Goal: Transaction & Acquisition: Subscribe to service/newsletter

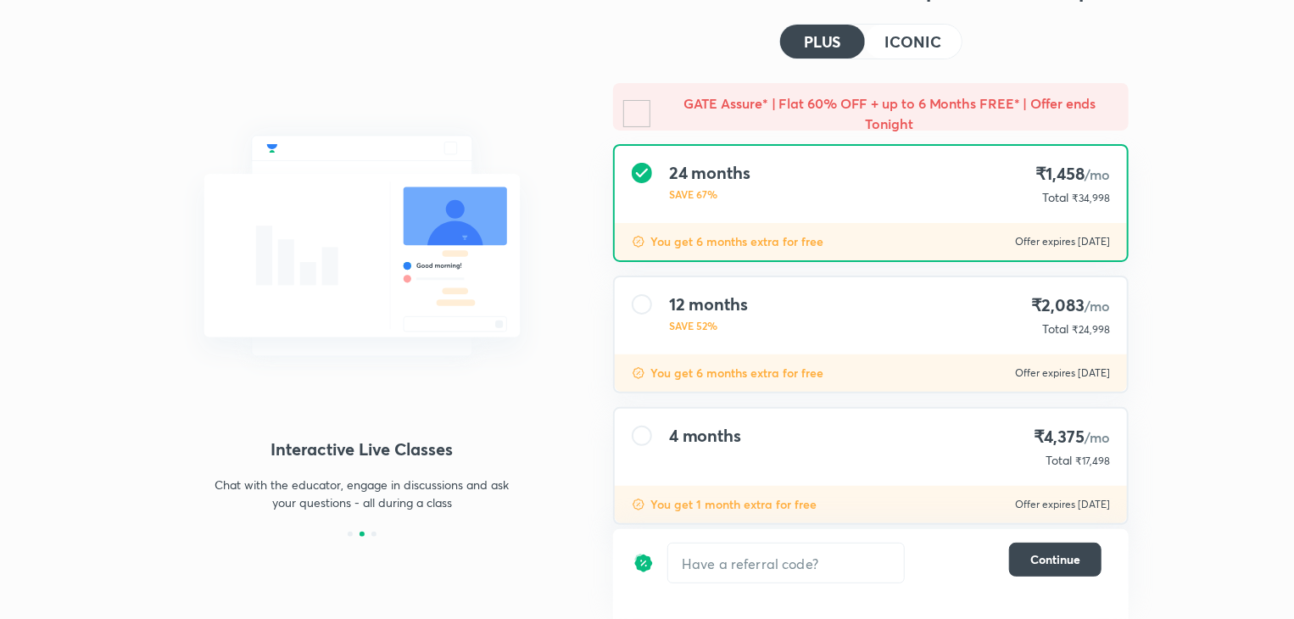
scroll to position [102, 0]
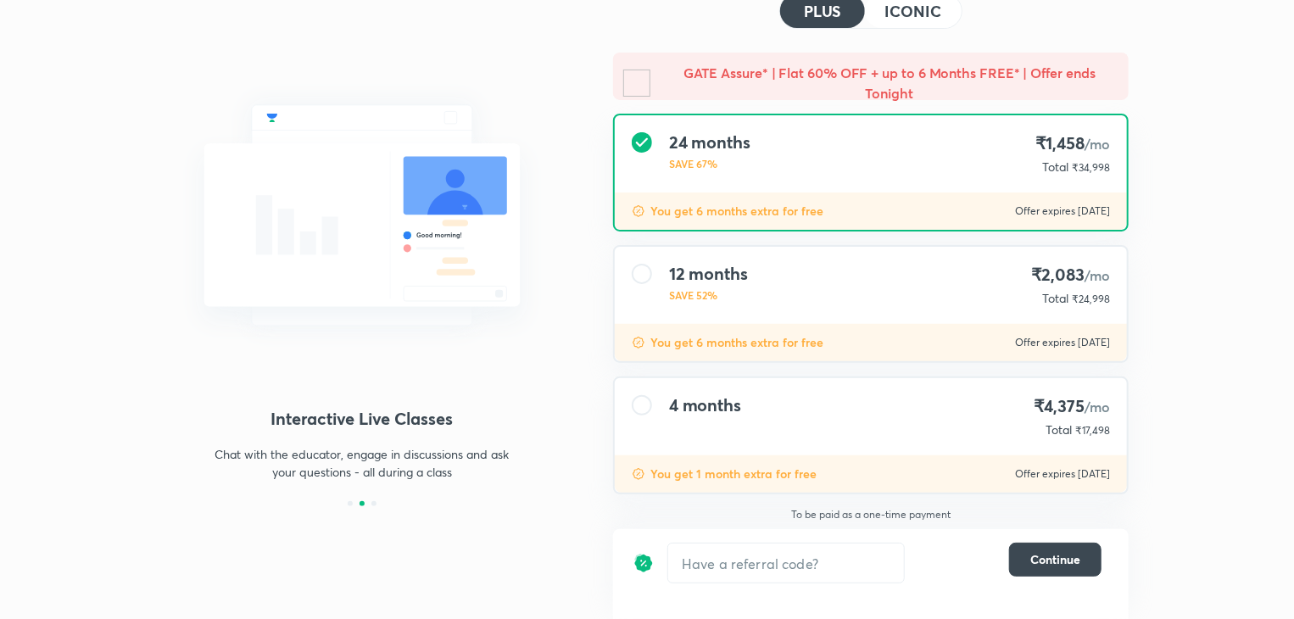
click at [763, 306] on div "12 months SAVE 52% ₹2,083 /mo Total ₹24,998" at bounding box center [871, 285] width 512 height 77
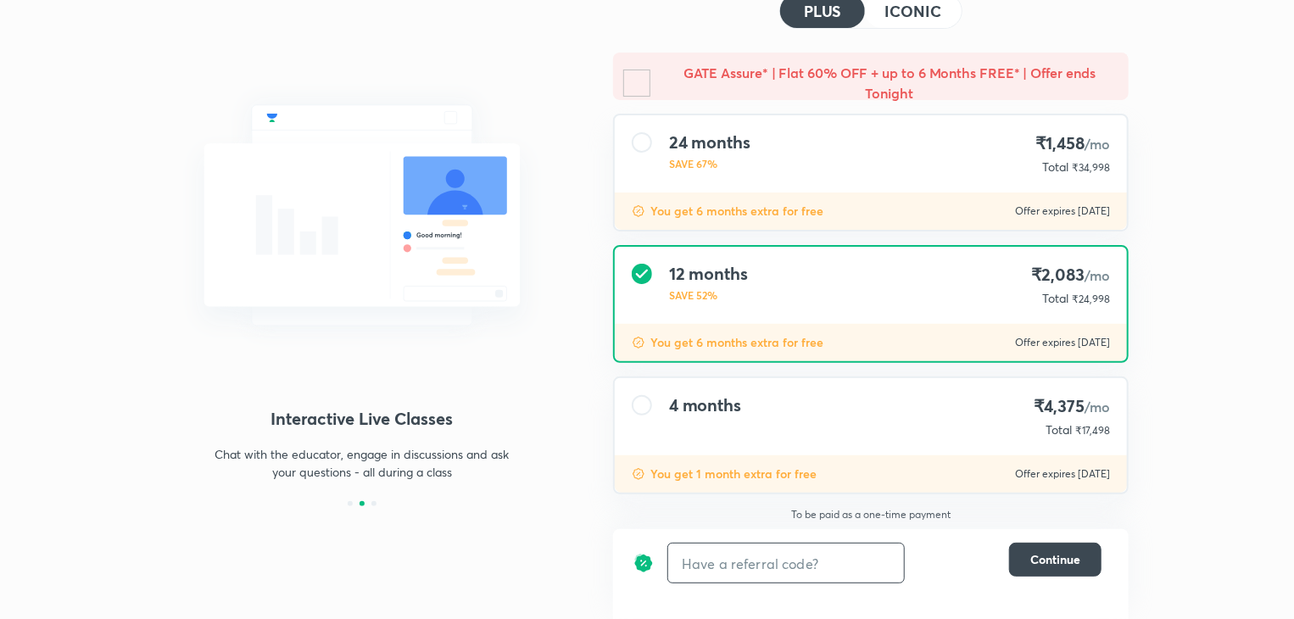
click at [748, 555] on input "text" at bounding box center [786, 564] width 236 height 40
paste input "MARBDELEDMJMA18"
type input "MARBDELEDMJMA18"
click at [869, 556] on h6 "Apply" at bounding box center [874, 564] width 34 height 18
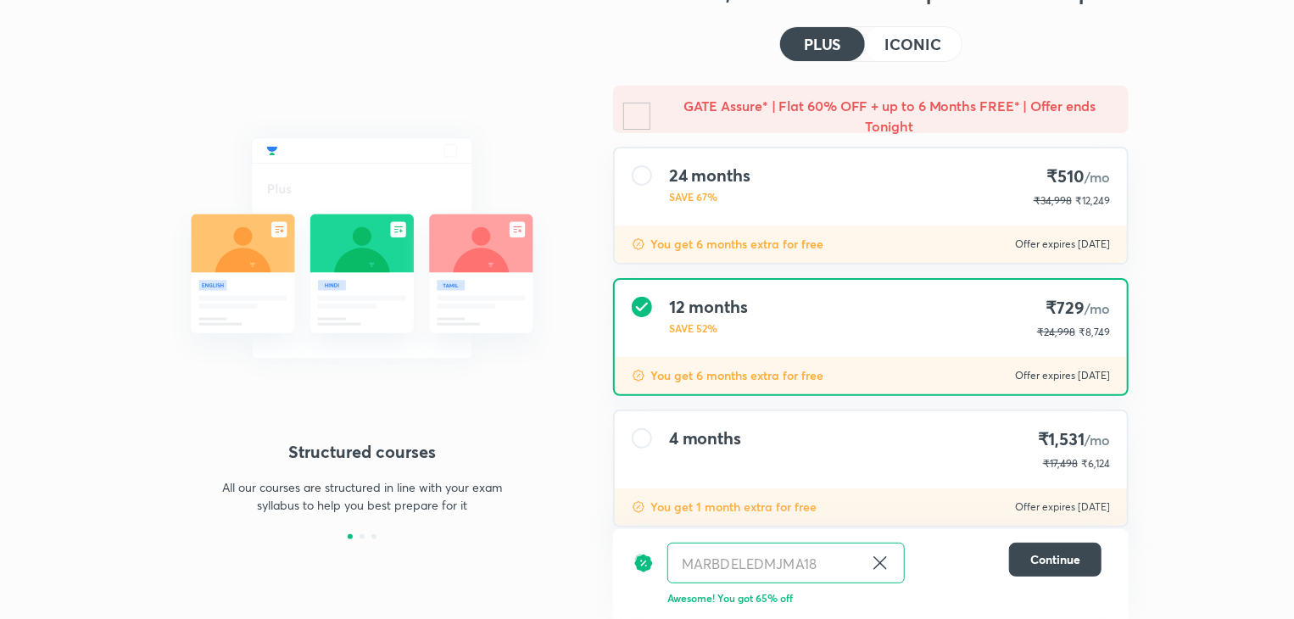
scroll to position [101, 0]
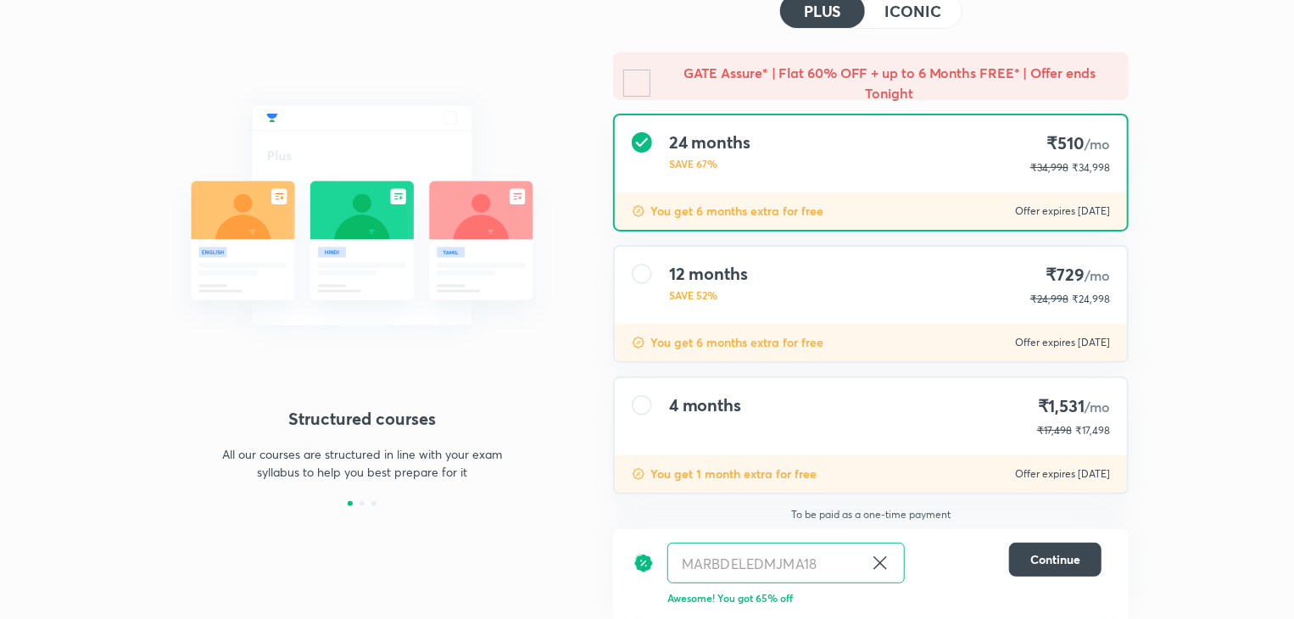
scroll to position [101, 0]
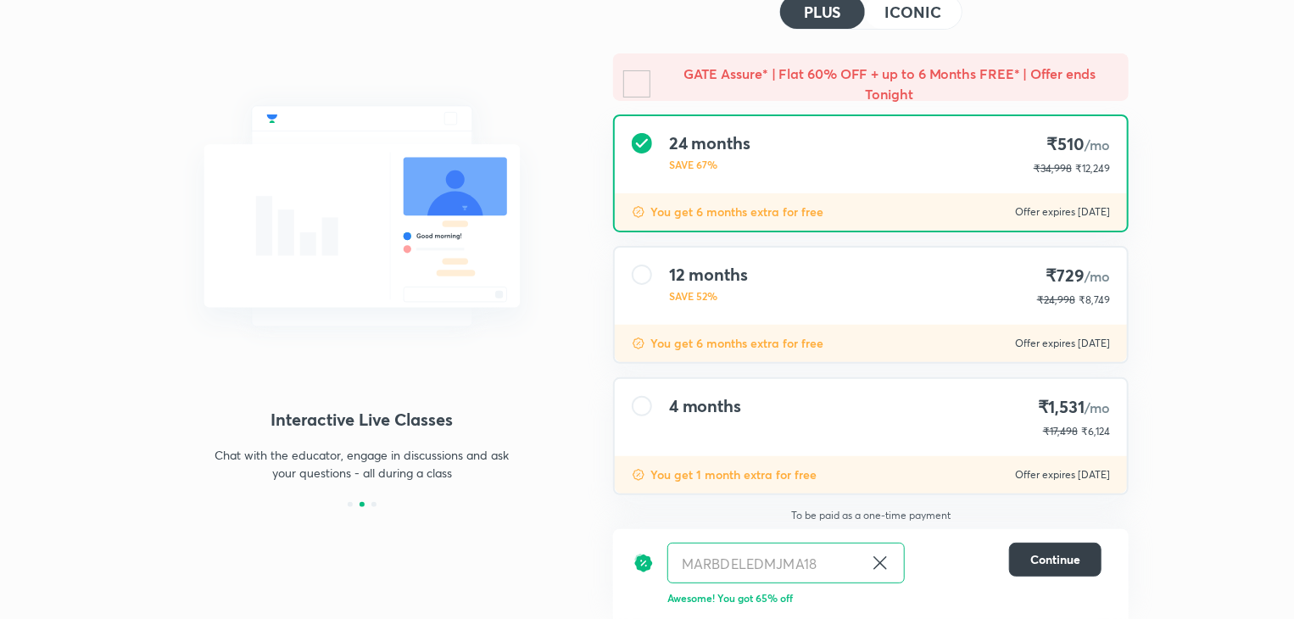
click at [1063, 565] on span "Continue" at bounding box center [1055, 559] width 50 height 17
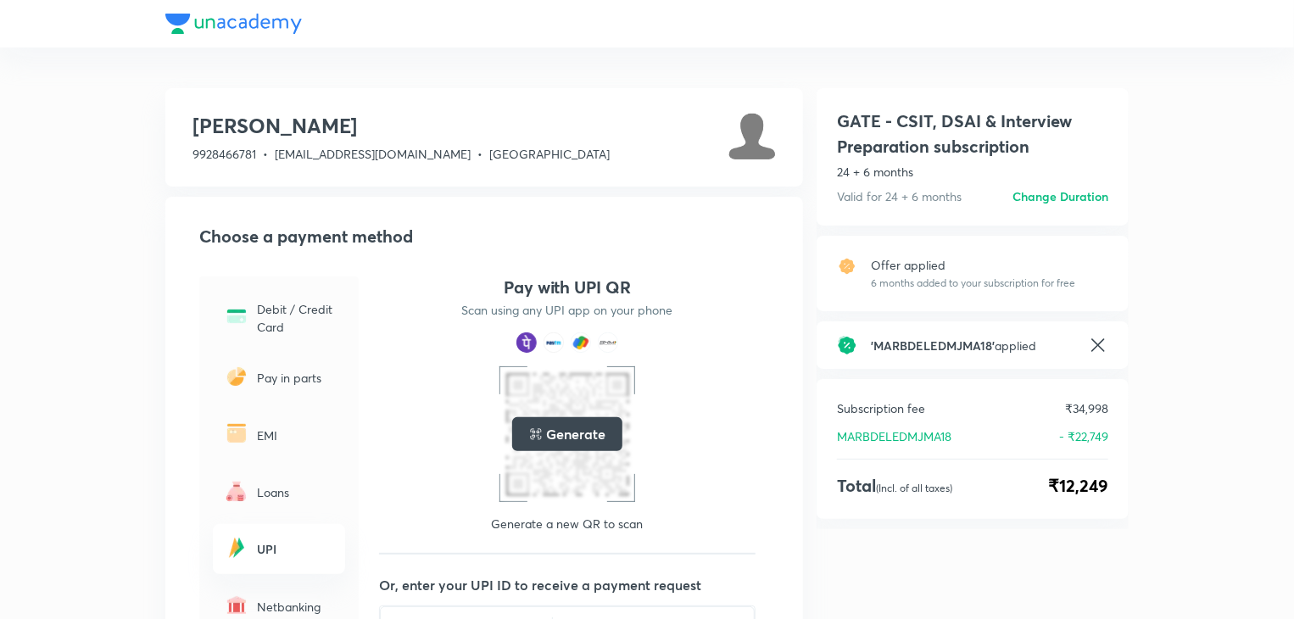
click at [1063, 193] on h6 "Change Duration" at bounding box center [1061, 196] width 96 height 18
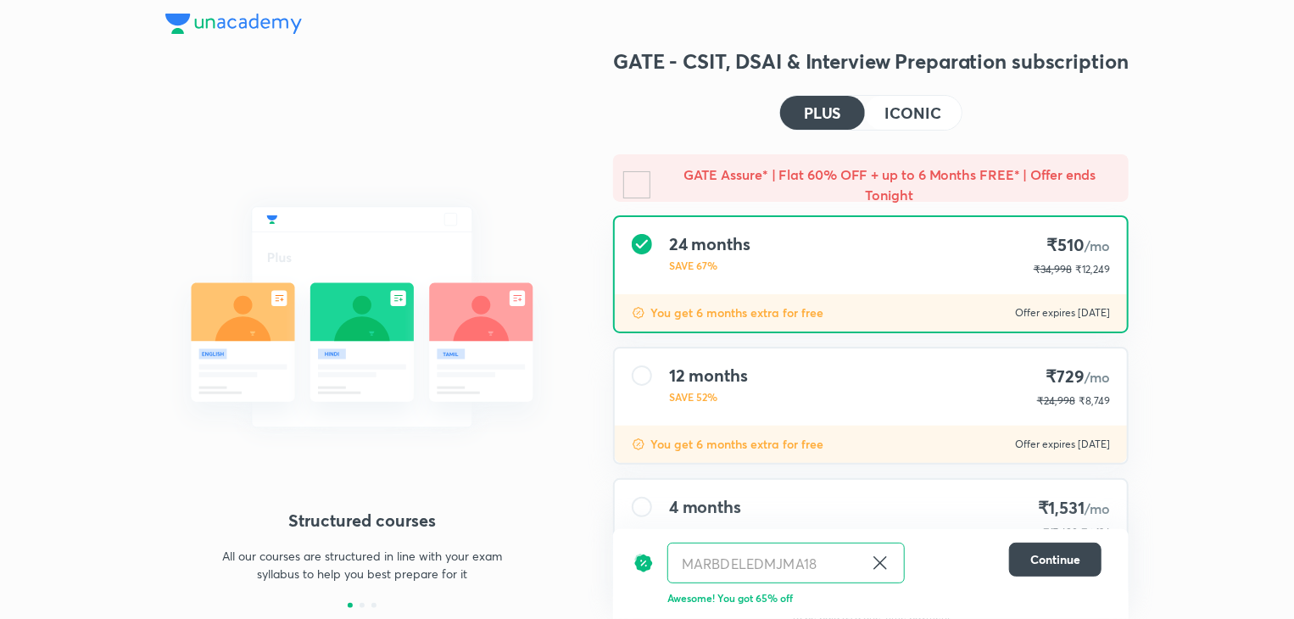
click at [759, 389] on div "12 months SAVE 52% ₹729 /mo ₹24,998 ₹8,749" at bounding box center [871, 387] width 512 height 77
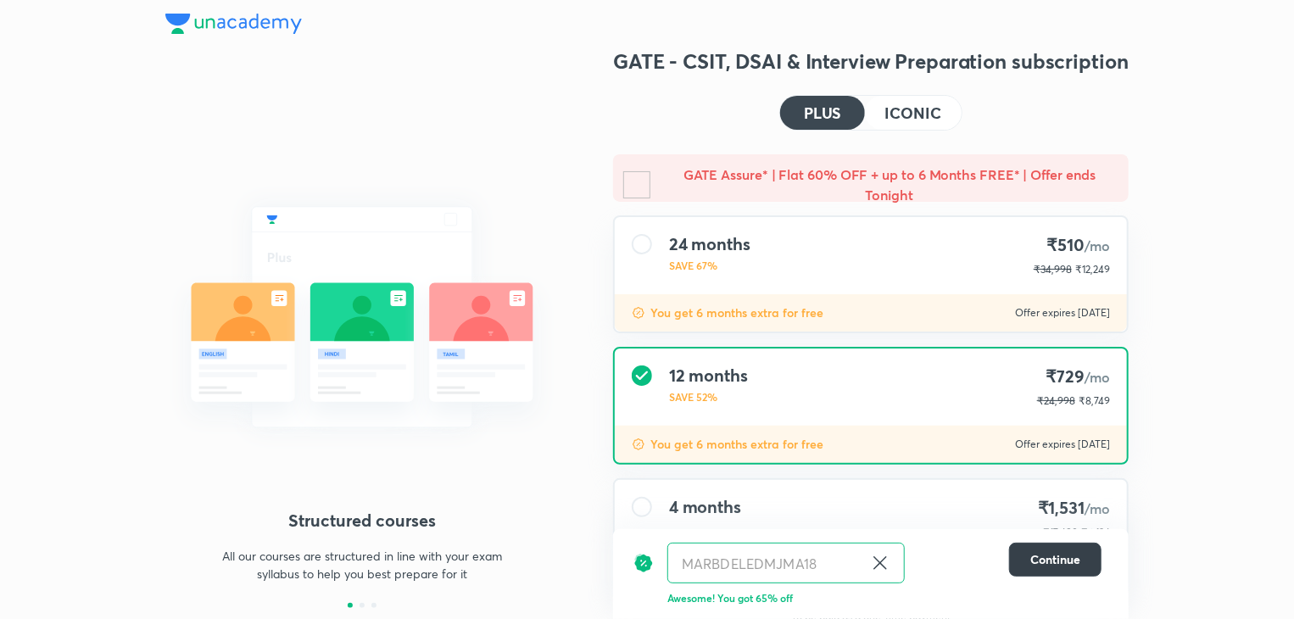
click at [1059, 557] on span "Continue" at bounding box center [1055, 559] width 50 height 17
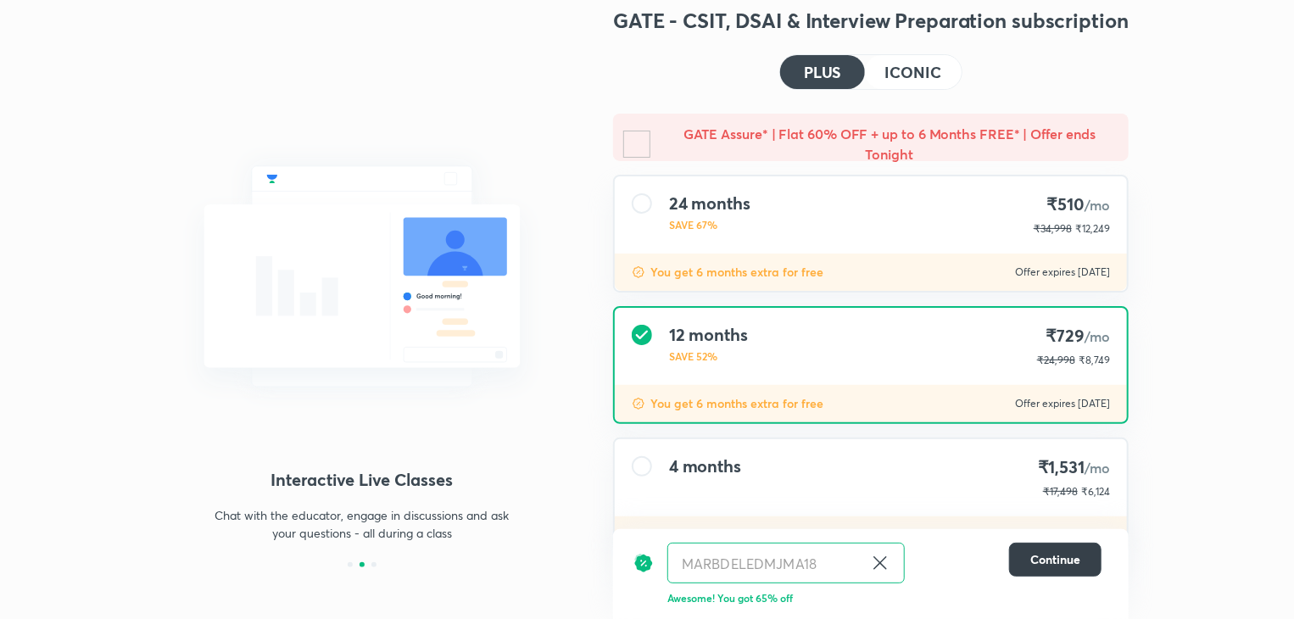
scroll to position [101, 0]
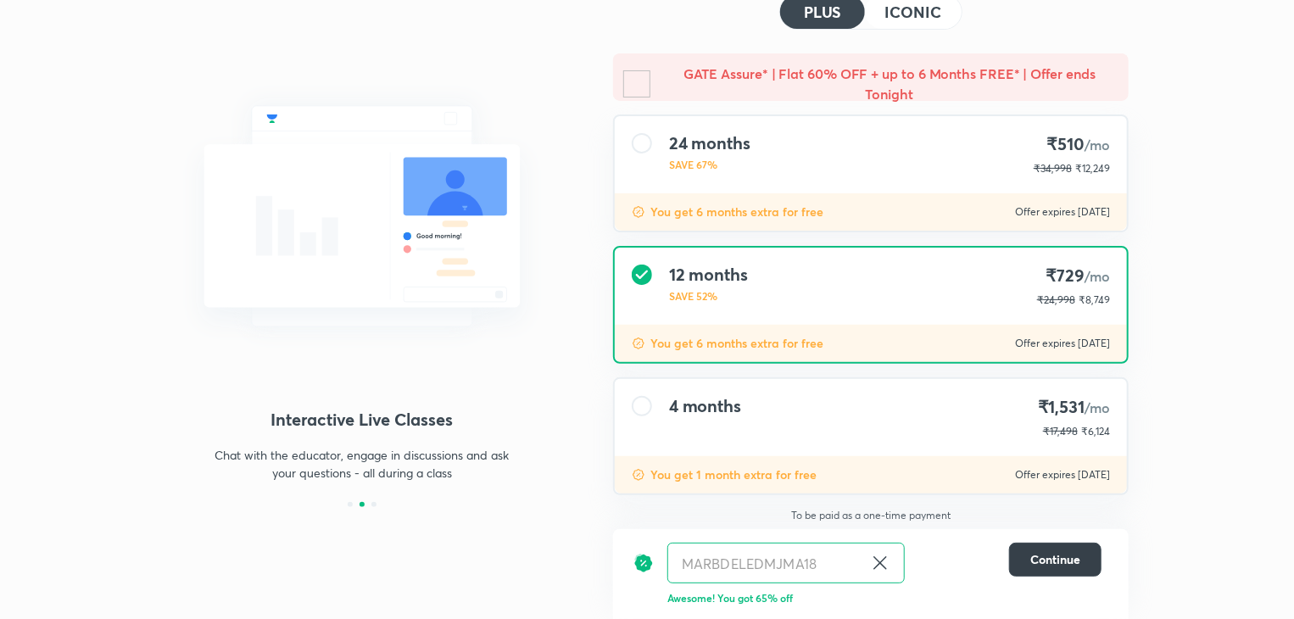
click at [1053, 562] on span "Continue" at bounding box center [1055, 559] width 50 height 17
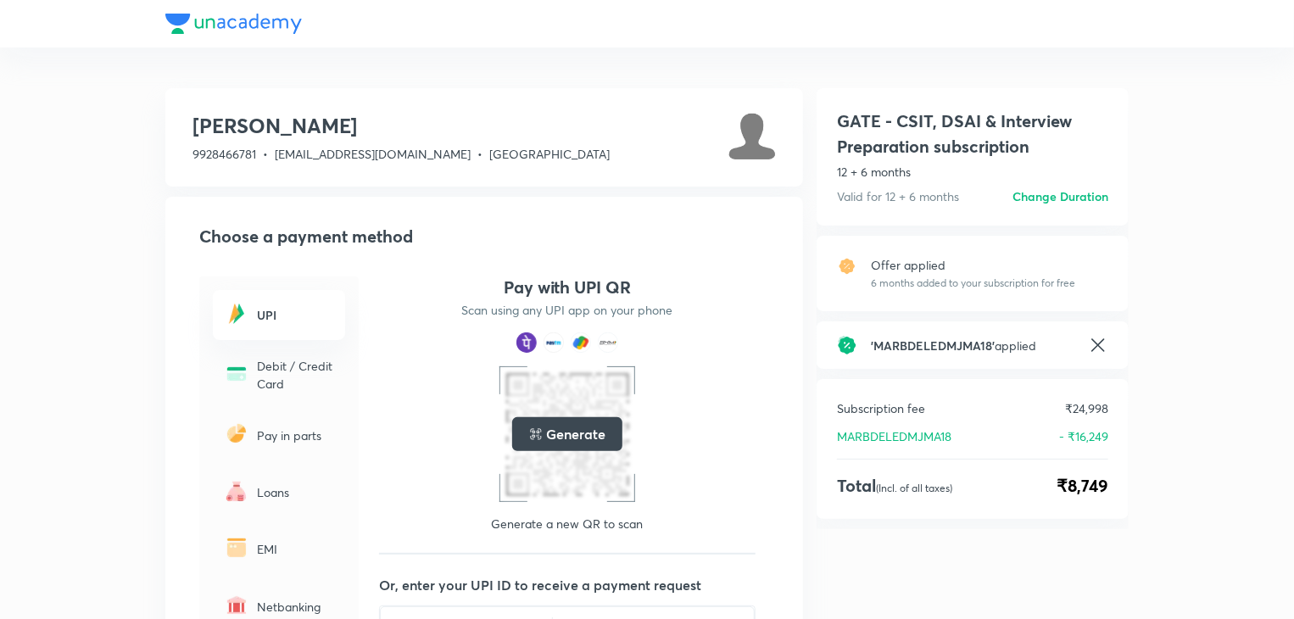
click at [578, 393] on div at bounding box center [568, 434] width 126 height 126
click at [563, 437] on h5 "Generate" at bounding box center [575, 434] width 59 height 20
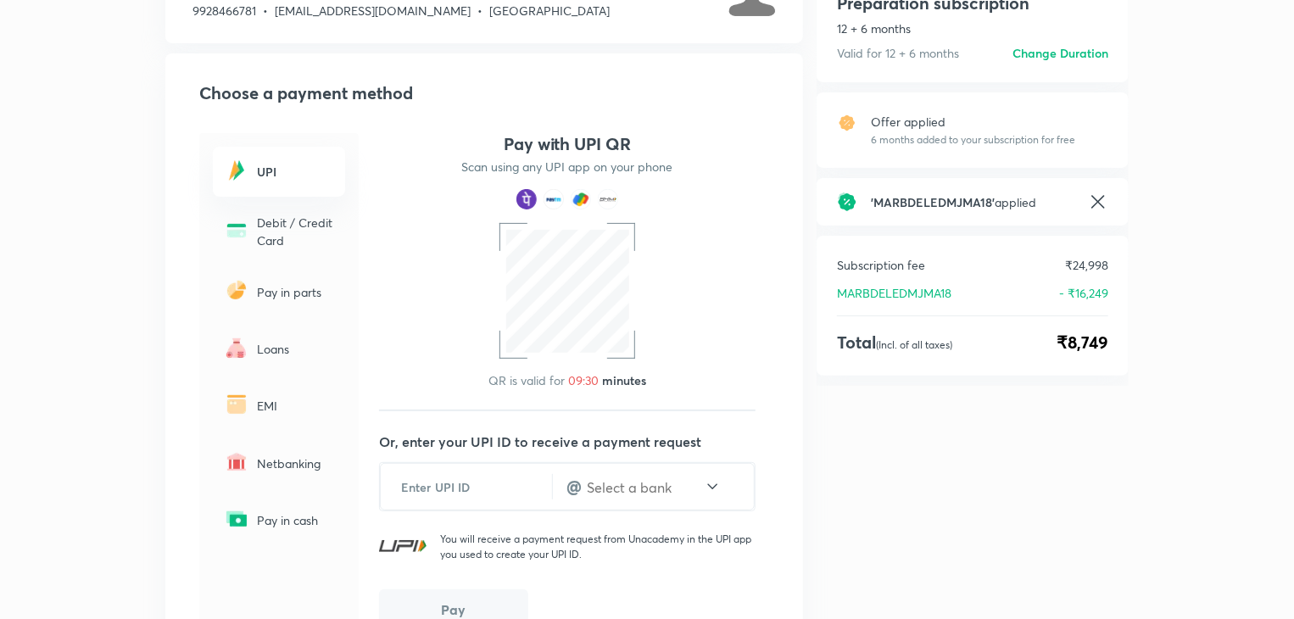
scroll to position [170, 0]
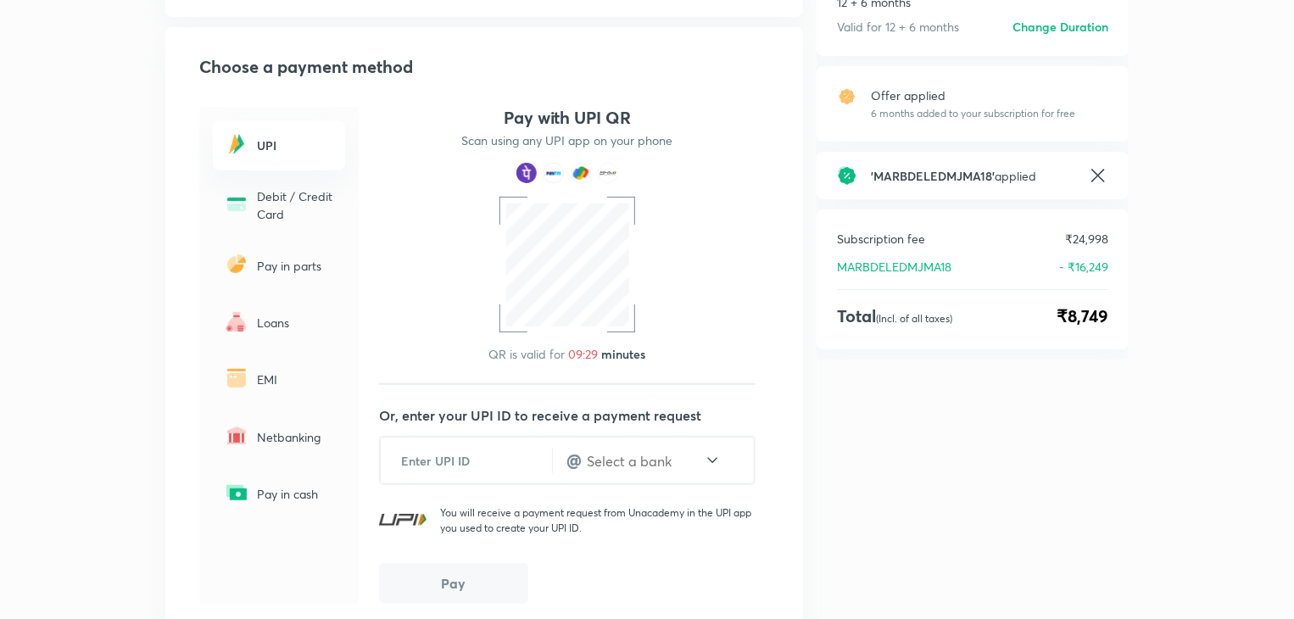
click at [283, 380] on p "EMI" at bounding box center [296, 380] width 78 height 18
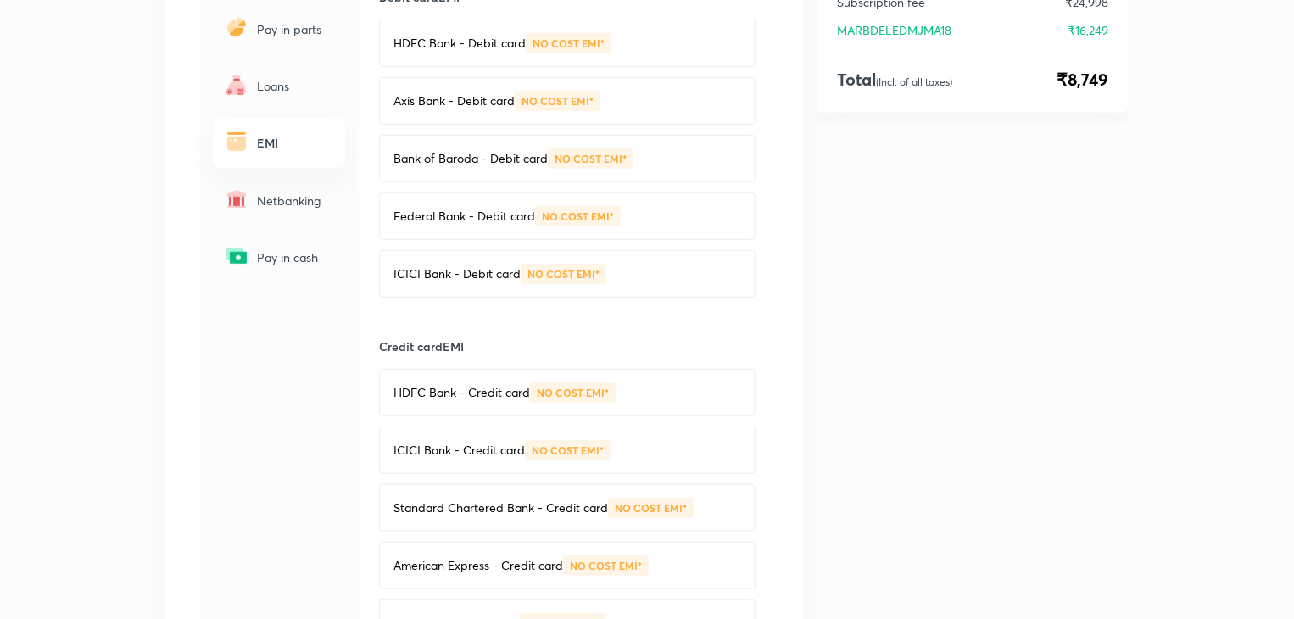
scroll to position [509, 0]
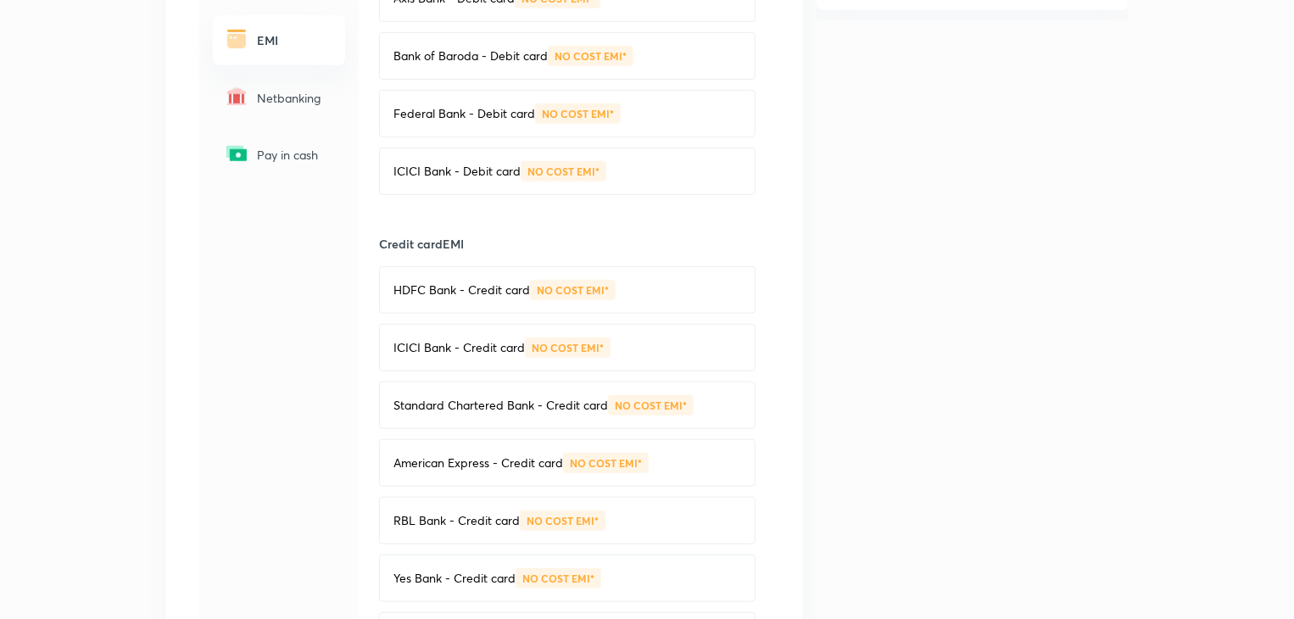
click at [661, 293] on div "HDFC Bank - Credit card NO COST EMI*" at bounding box center [567, 289] width 377 height 47
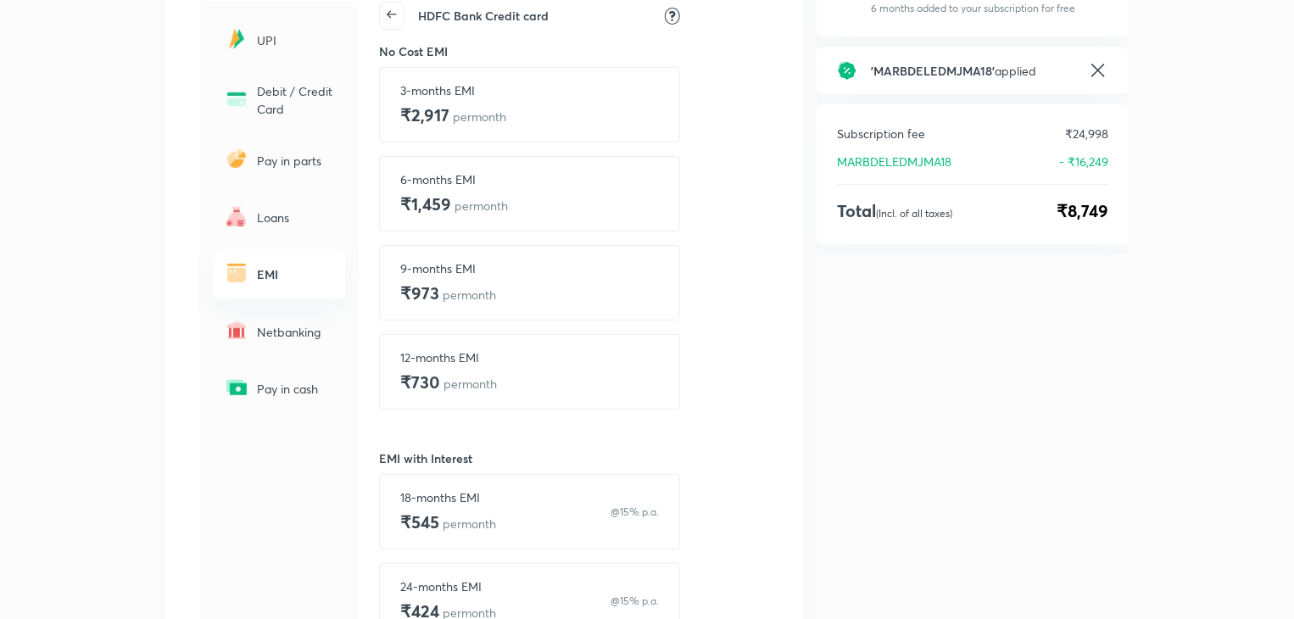
scroll to position [444, 0]
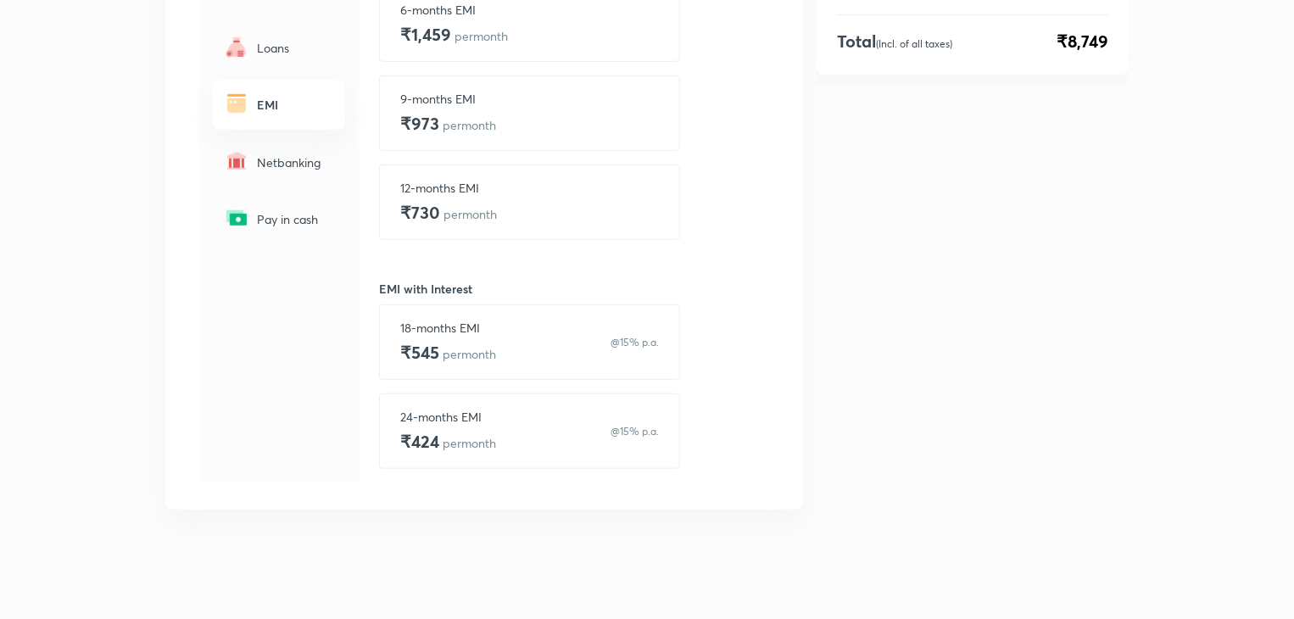
click at [495, 184] on p "12-months EMI" at bounding box center [448, 188] width 97 height 18
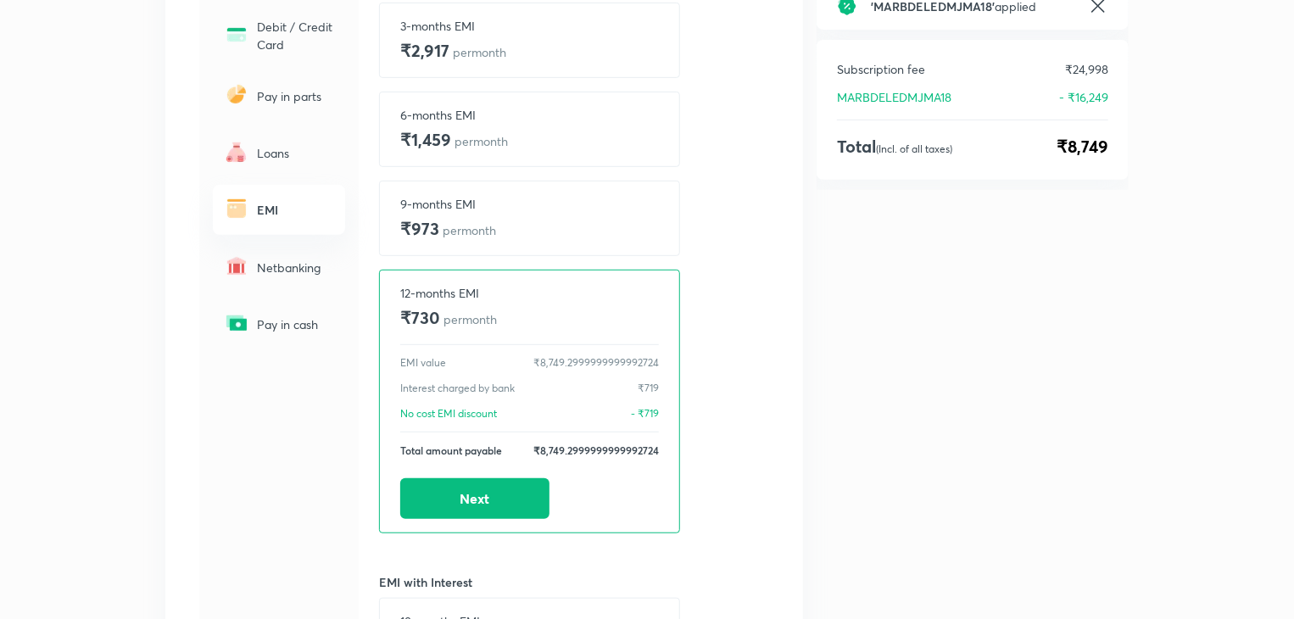
scroll to position [170, 0]
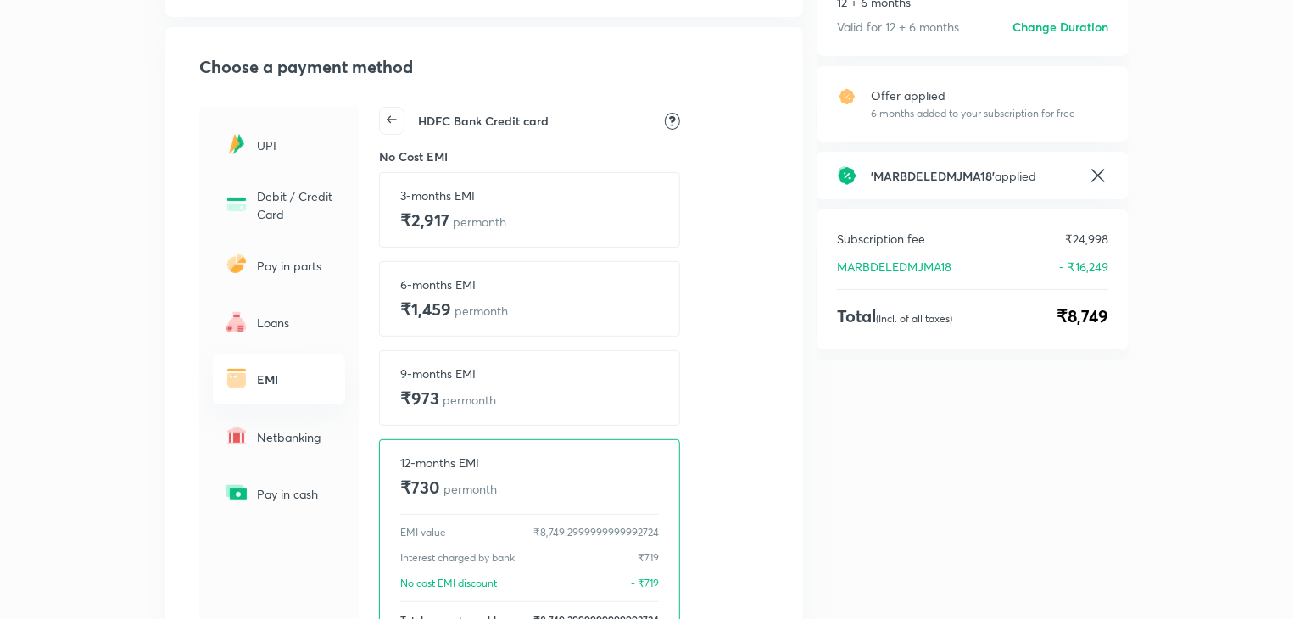
click at [266, 132] on div "UPI" at bounding box center [279, 145] width 132 height 50
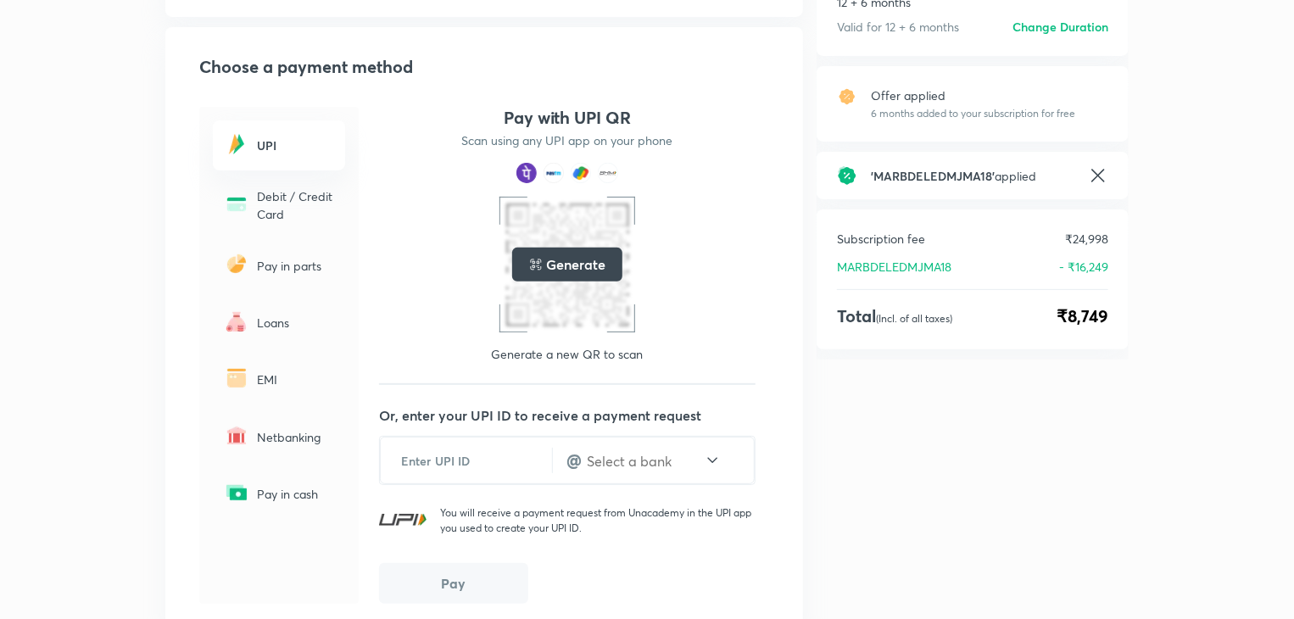
click at [570, 268] on h5 "Generate" at bounding box center [575, 264] width 59 height 20
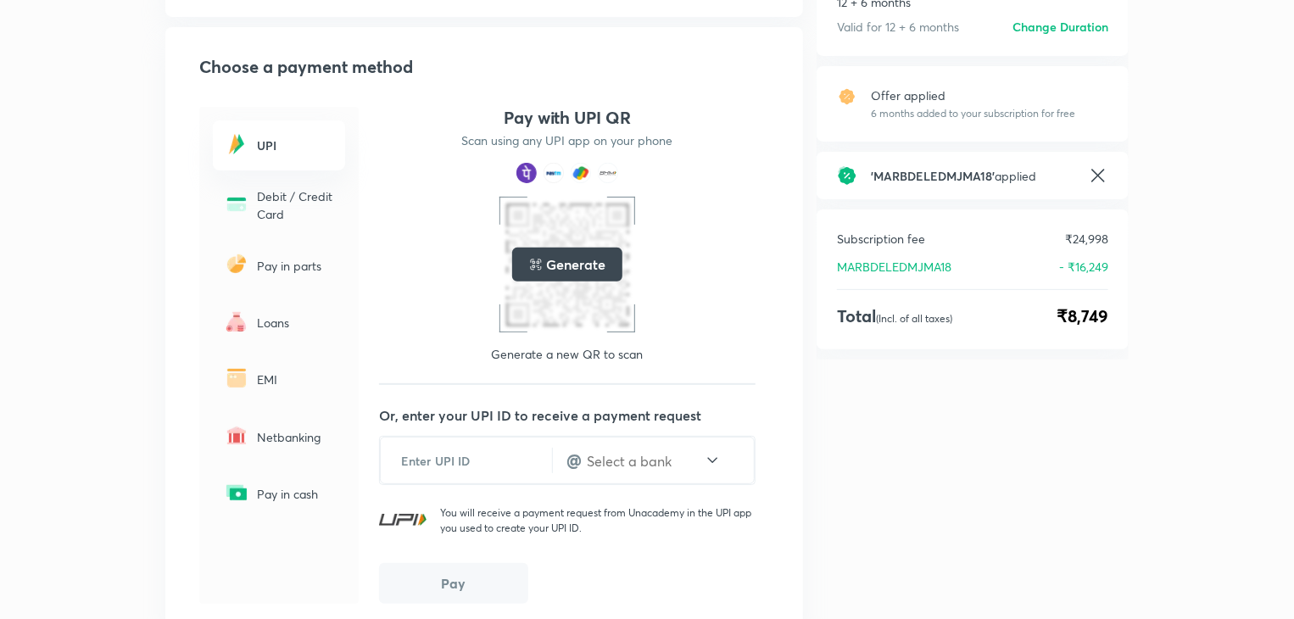
click at [570, 268] on h5 "Generate" at bounding box center [575, 264] width 59 height 20
click at [570, 268] on div at bounding box center [568, 265] width 126 height 126
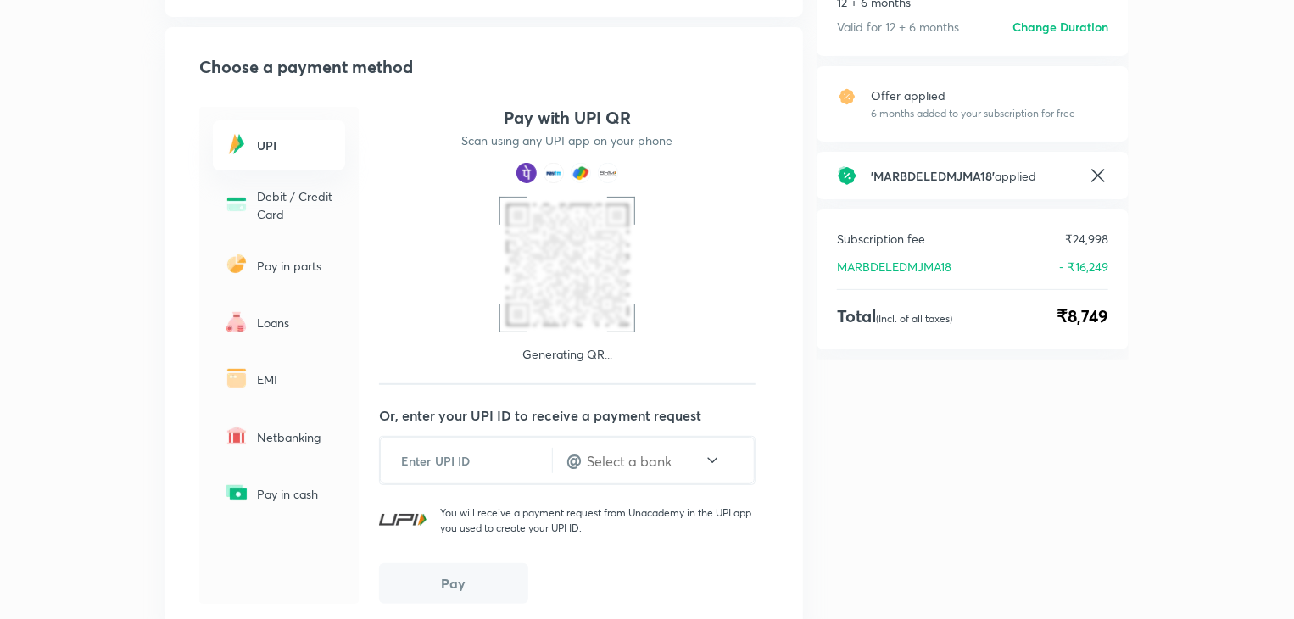
click at [570, 268] on div at bounding box center [568, 265] width 126 height 126
click at [570, 268] on h5 "Generate" at bounding box center [575, 264] width 59 height 20
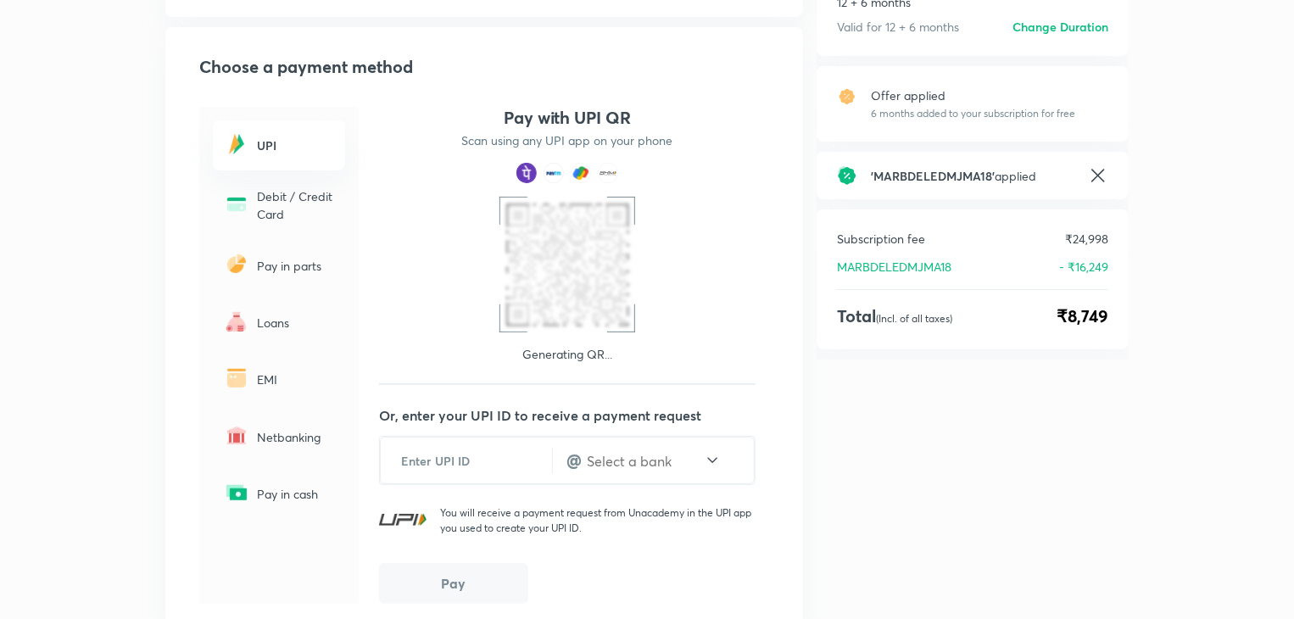
click at [570, 268] on div at bounding box center [568, 265] width 126 height 126
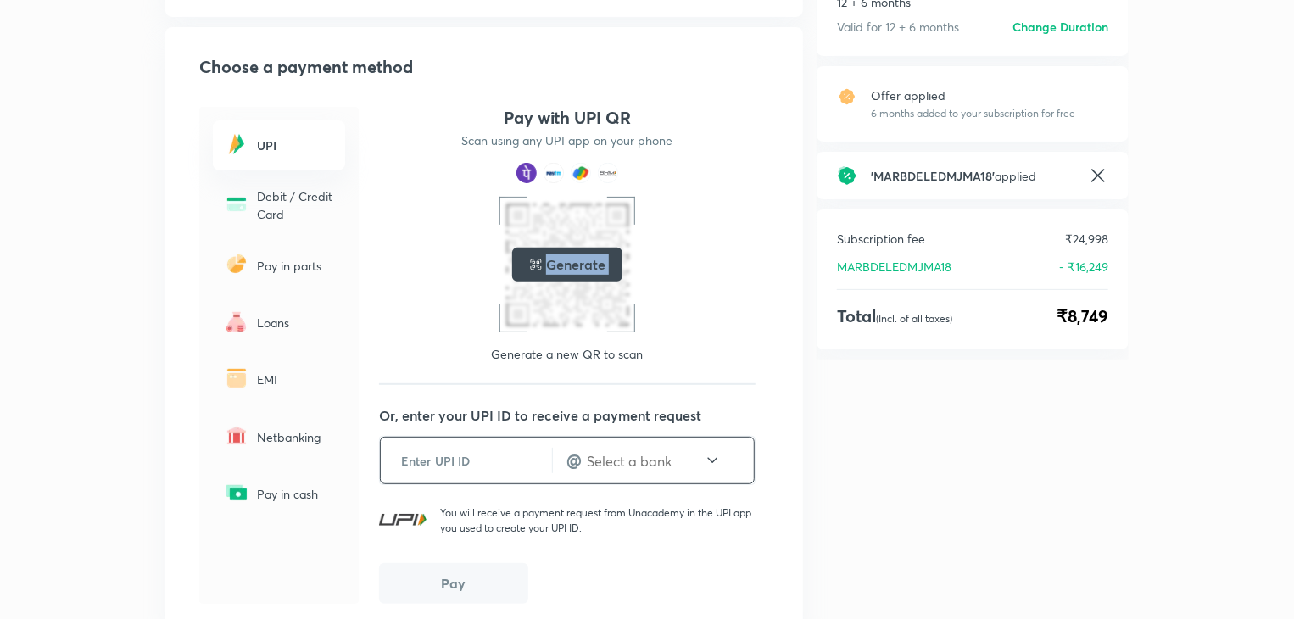
click at [637, 466] on input "text" at bounding box center [644, 461] width 119 height 20
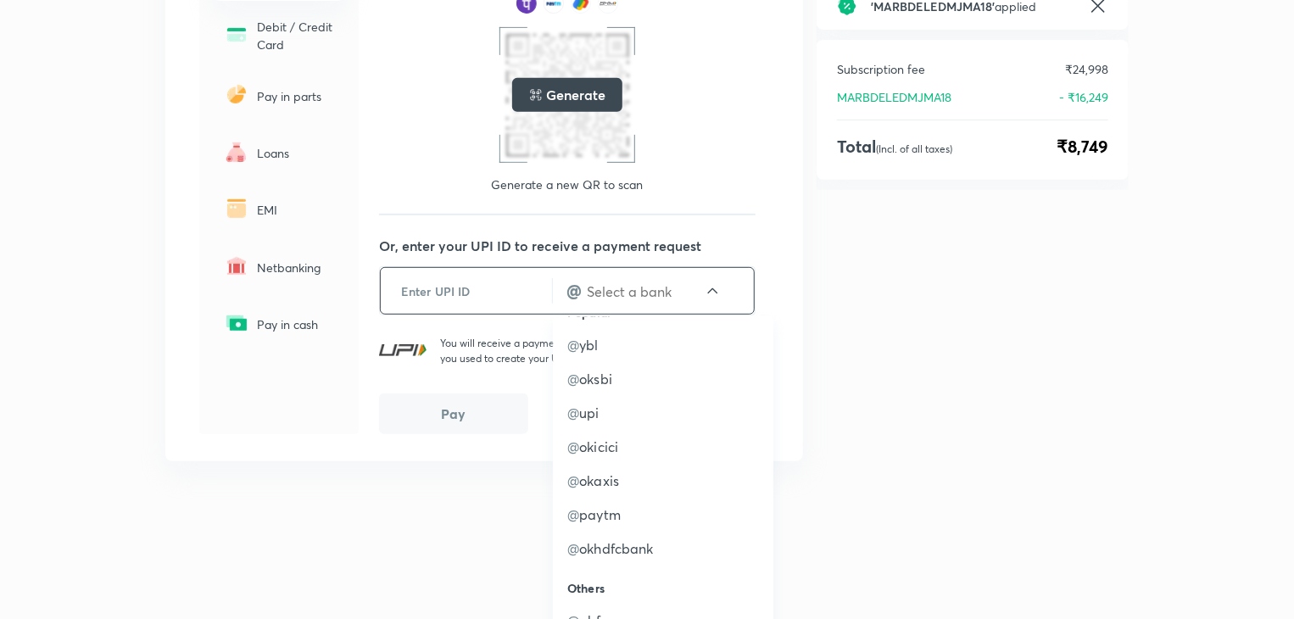
scroll to position [0, 0]
click at [608, 368] on p "@ ybl" at bounding box center [663, 372] width 192 height 20
type input "ybl"
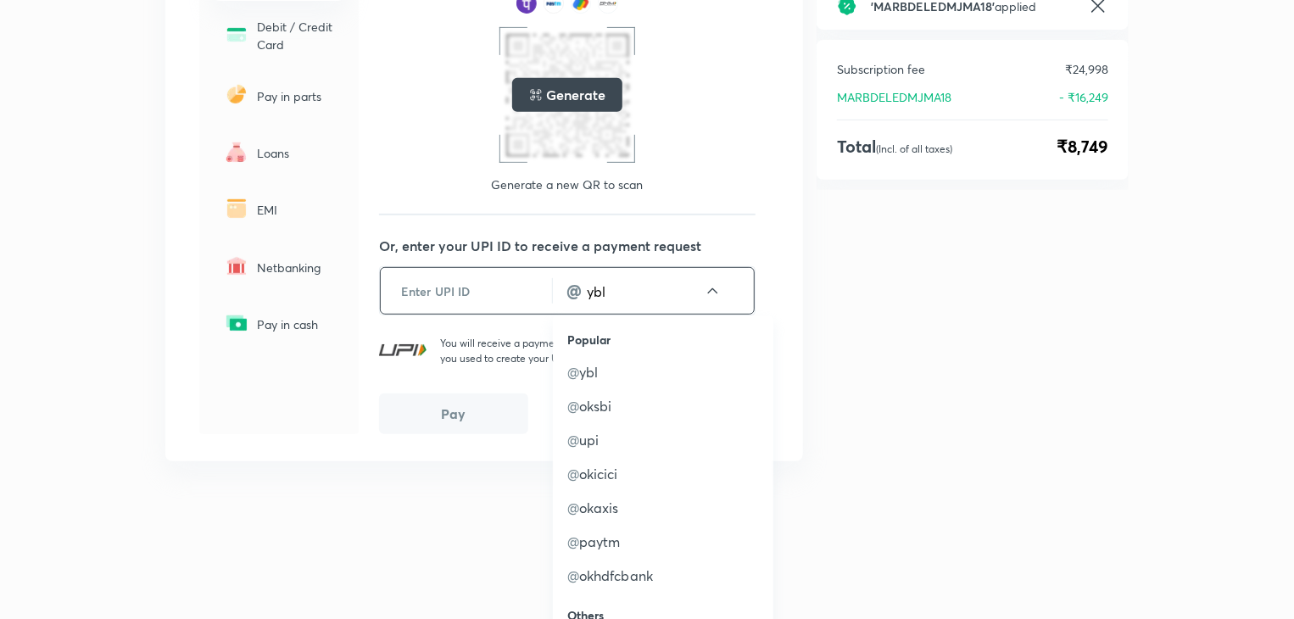
scroll to position [293, 0]
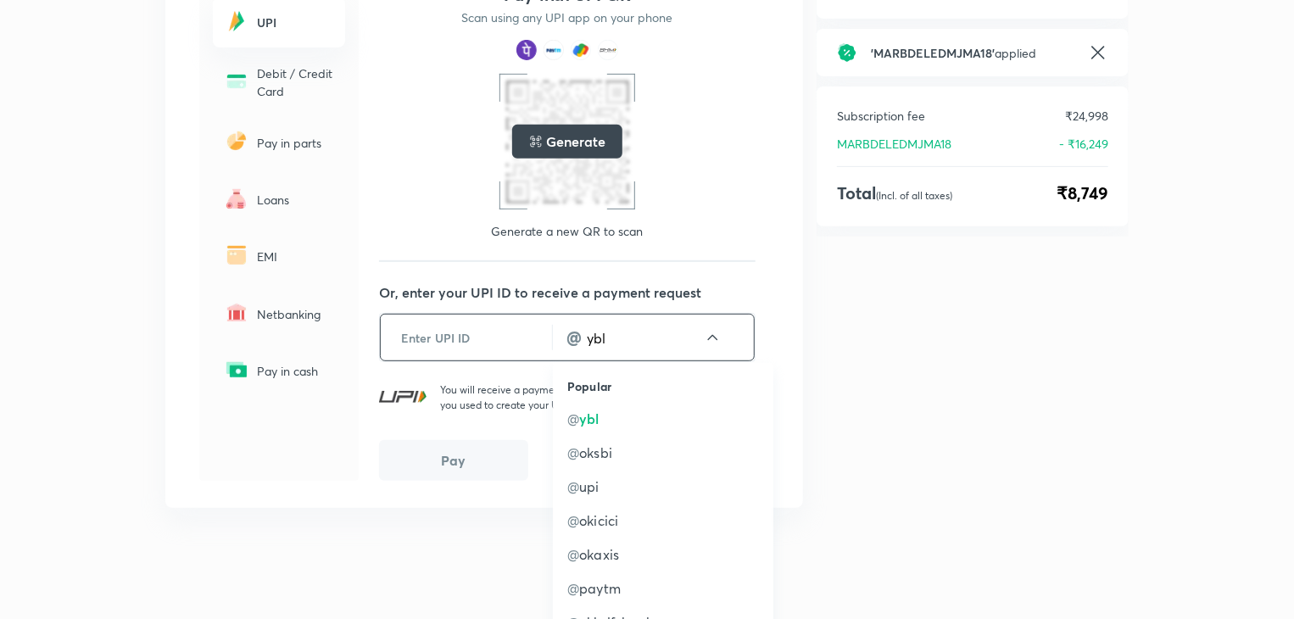
click at [616, 339] on input "ybl" at bounding box center [644, 338] width 119 height 20
click at [483, 347] on input "text" at bounding box center [466, 338] width 171 height 42
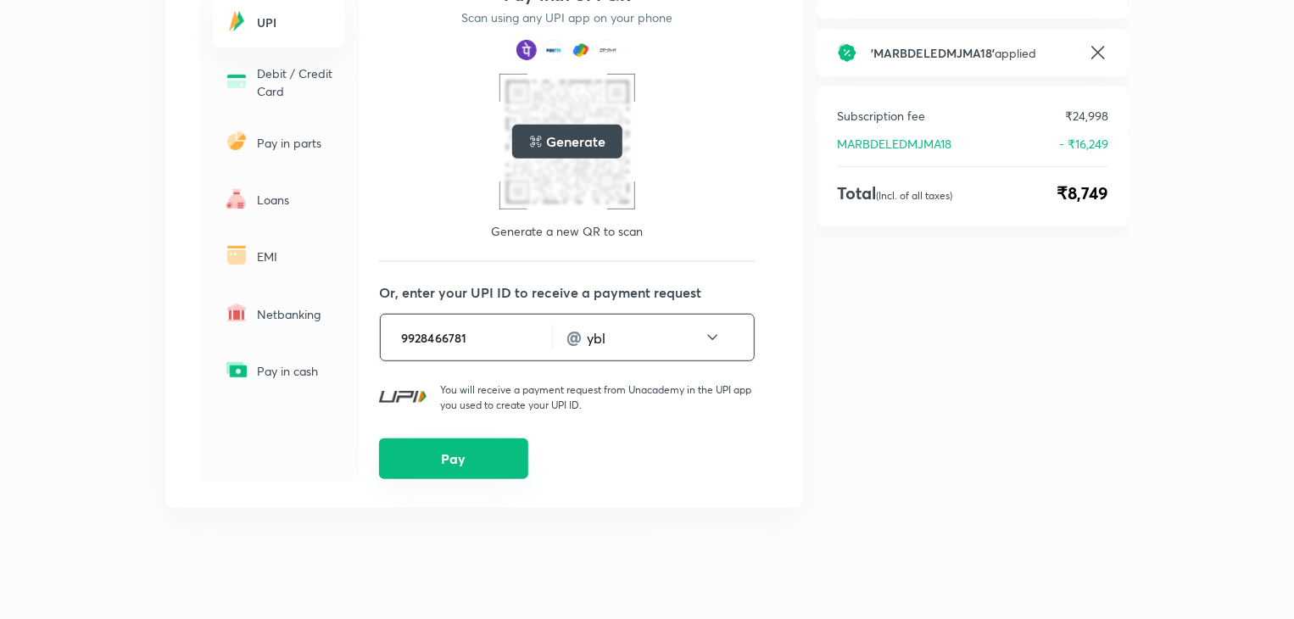
type input "9928466781"
click at [453, 468] on button "Pay" at bounding box center [453, 458] width 149 height 41
click at [441, 464] on button "Pay" at bounding box center [453, 458] width 149 height 41
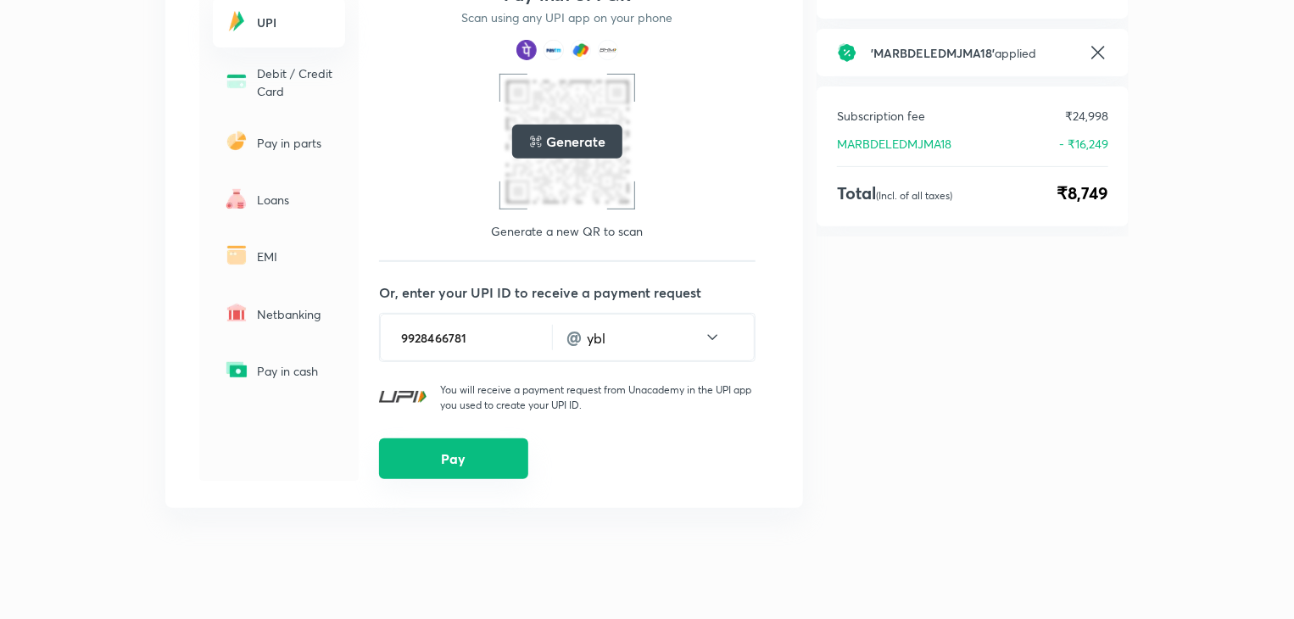
click at [441, 464] on button "Pay" at bounding box center [453, 458] width 149 height 41
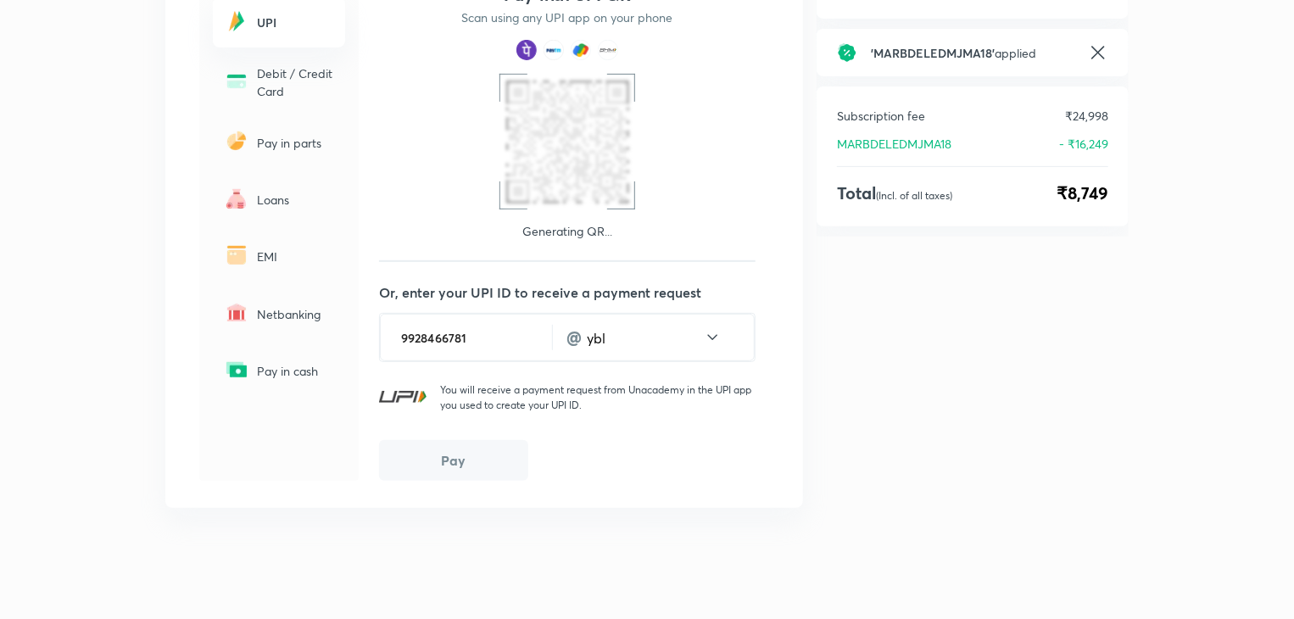
click at [441, 464] on button "Pay" at bounding box center [453, 460] width 149 height 41
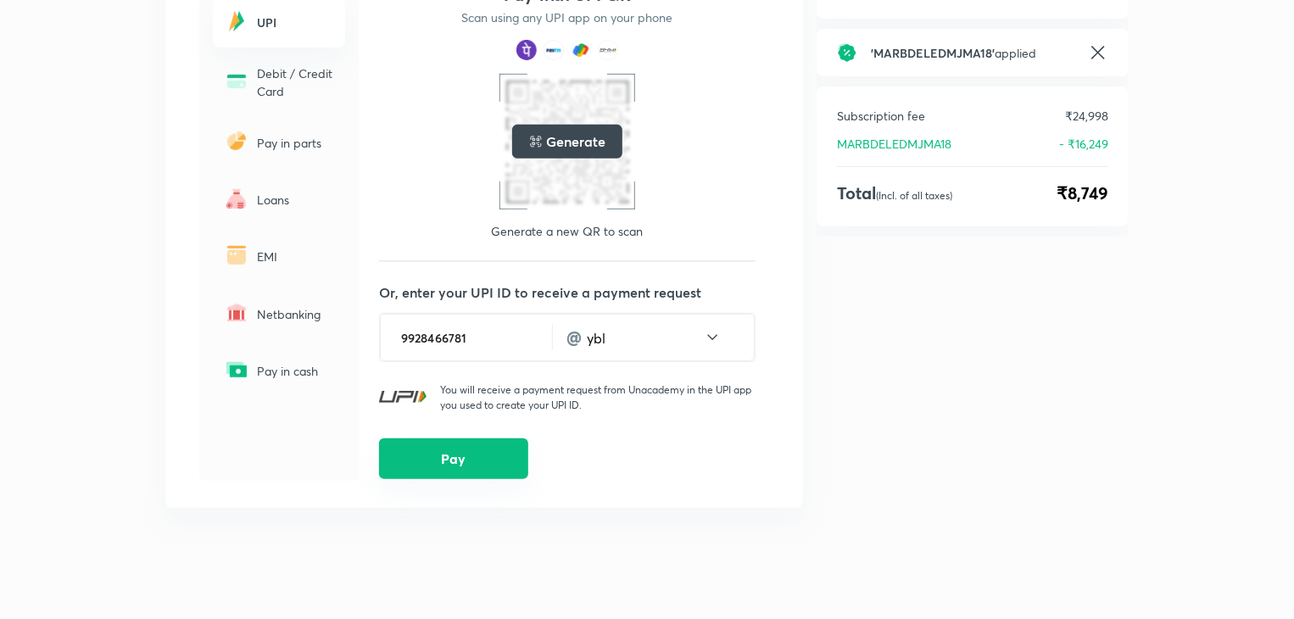
click at [441, 464] on button "Pay" at bounding box center [453, 458] width 149 height 41
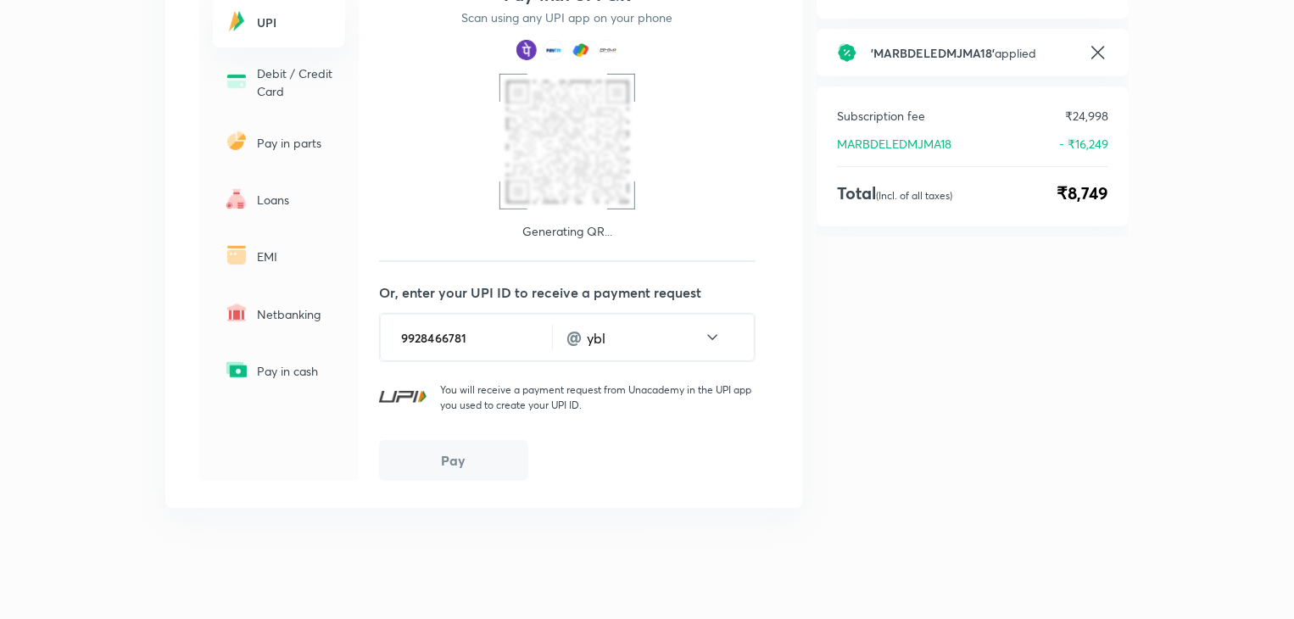
click at [441, 464] on button "Pay" at bounding box center [453, 460] width 149 height 41
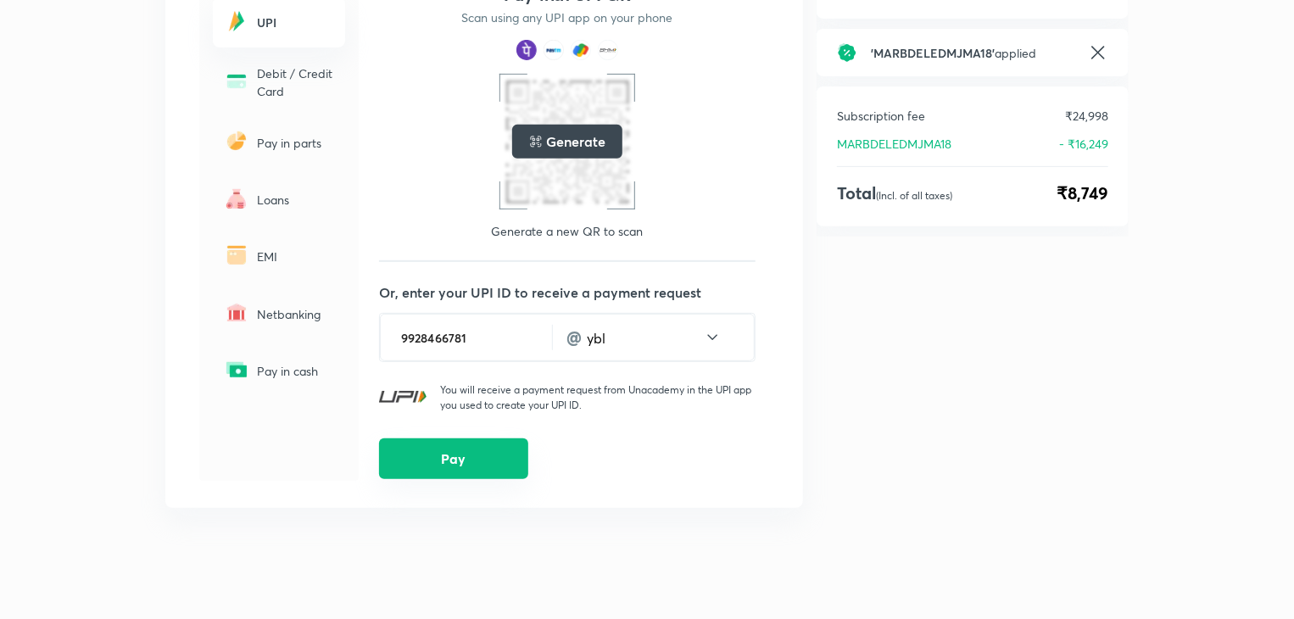
click at [441, 464] on button "Pay" at bounding box center [453, 458] width 149 height 41
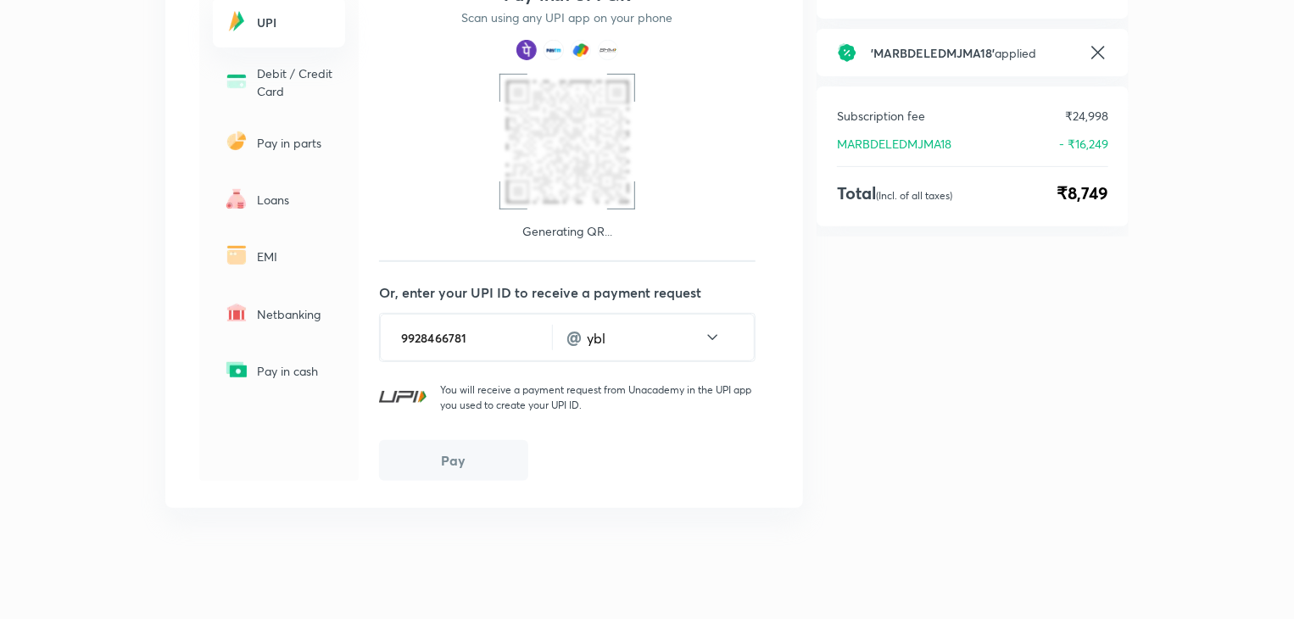
click at [441, 464] on button "Pay" at bounding box center [453, 460] width 149 height 41
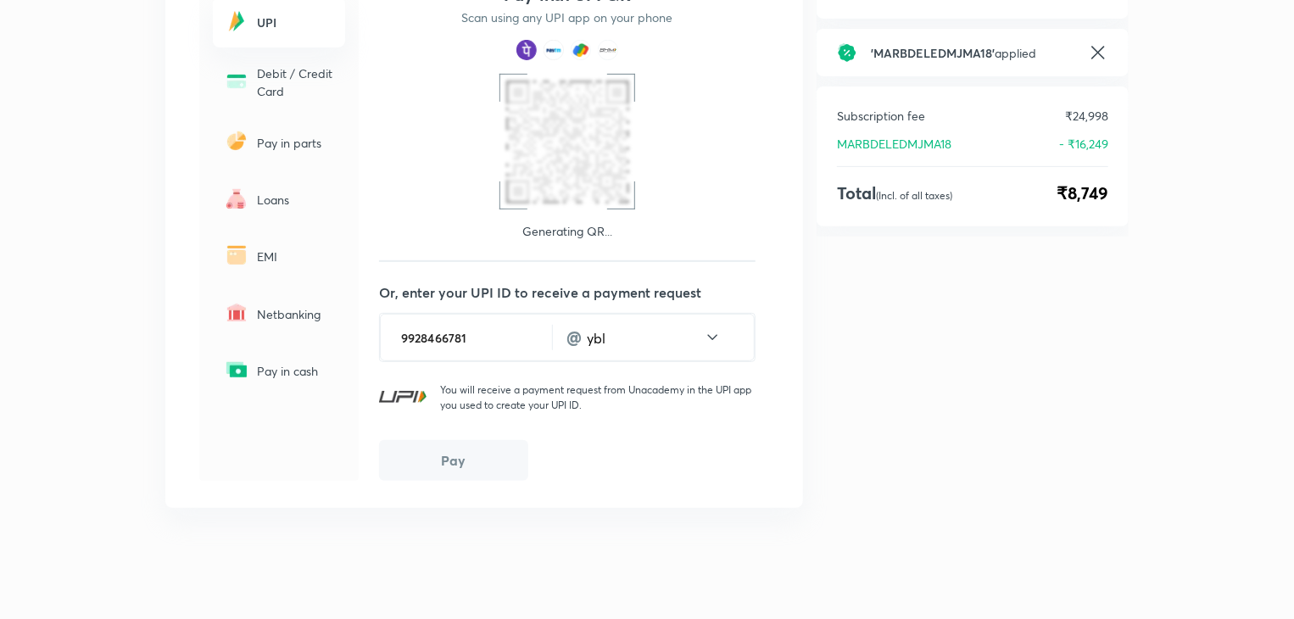
click at [441, 464] on button "Pay" at bounding box center [453, 460] width 149 height 41
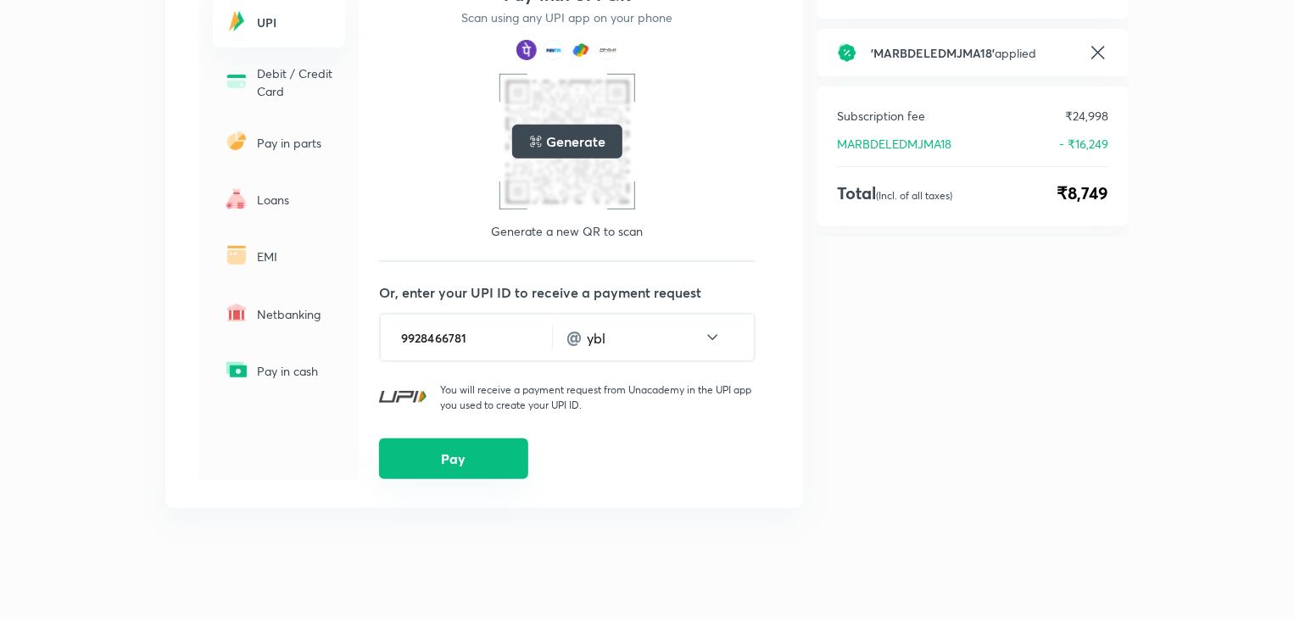
click at [441, 464] on button "Pay" at bounding box center [453, 458] width 149 height 41
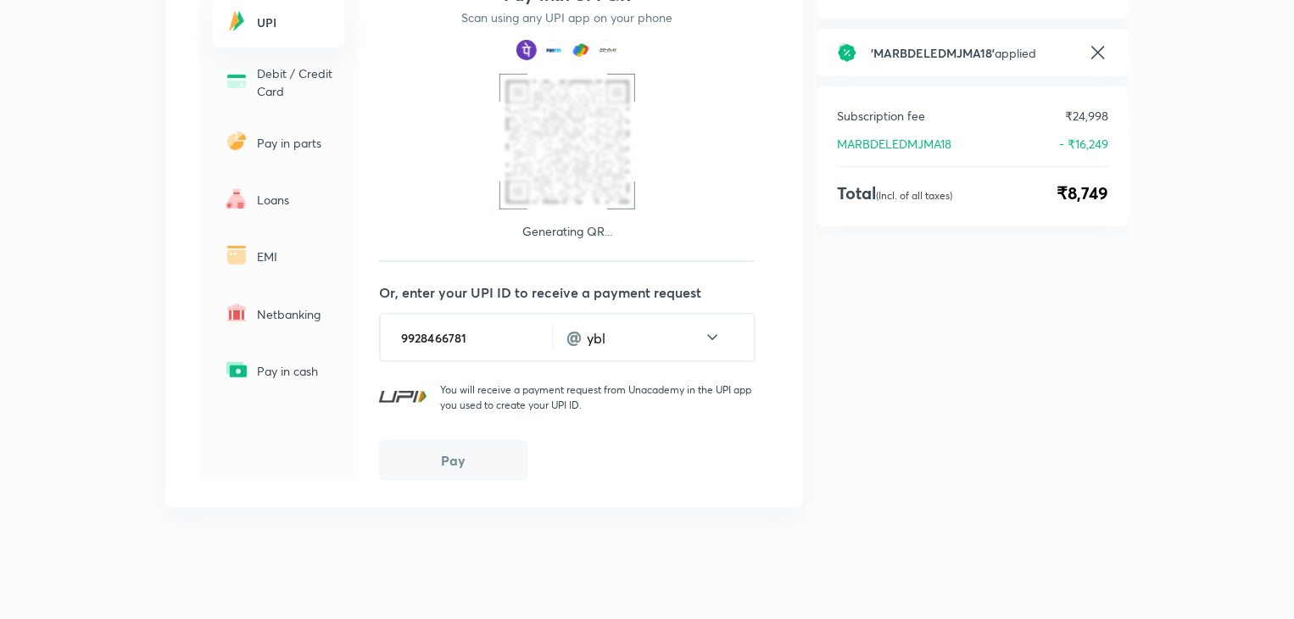
click at [441, 464] on button "Pay" at bounding box center [453, 460] width 149 height 41
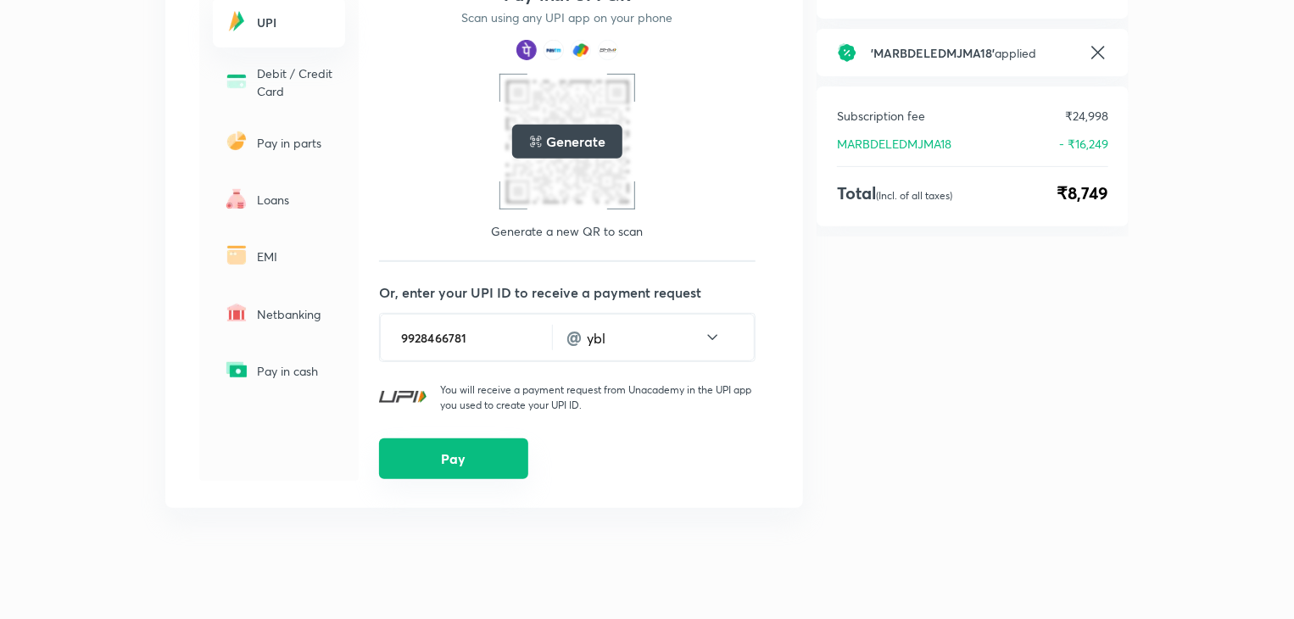
click at [441, 464] on button "Pay" at bounding box center [453, 458] width 149 height 41
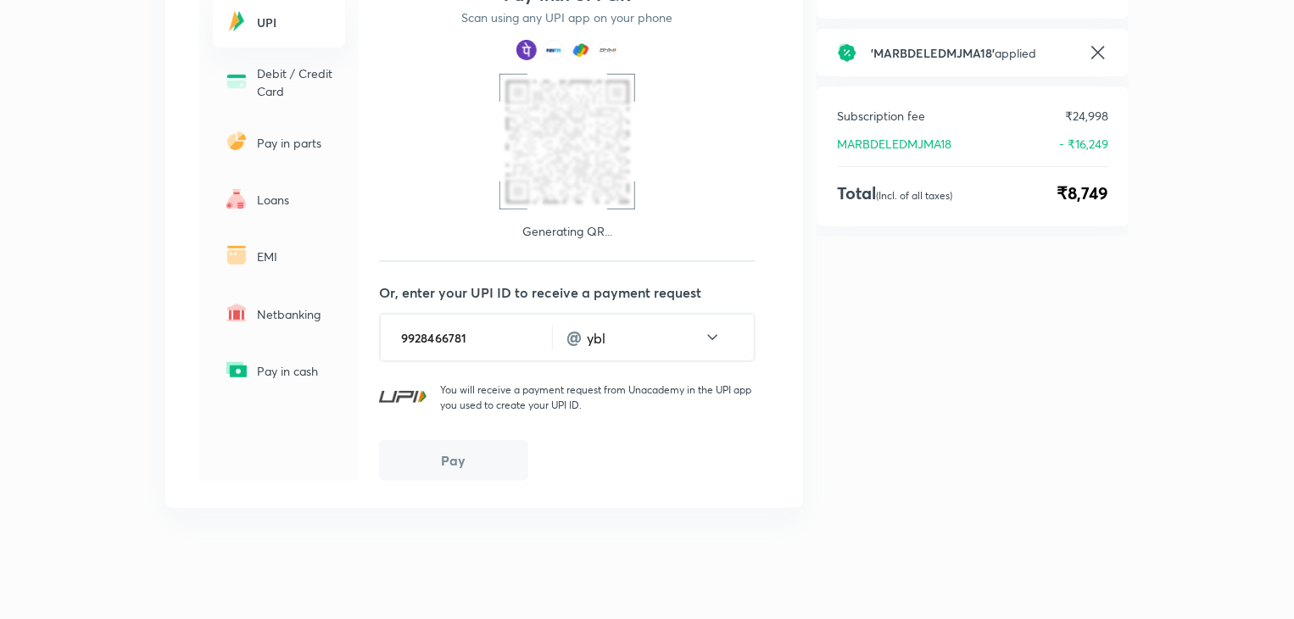
click at [441, 464] on button "Pay" at bounding box center [453, 460] width 149 height 41
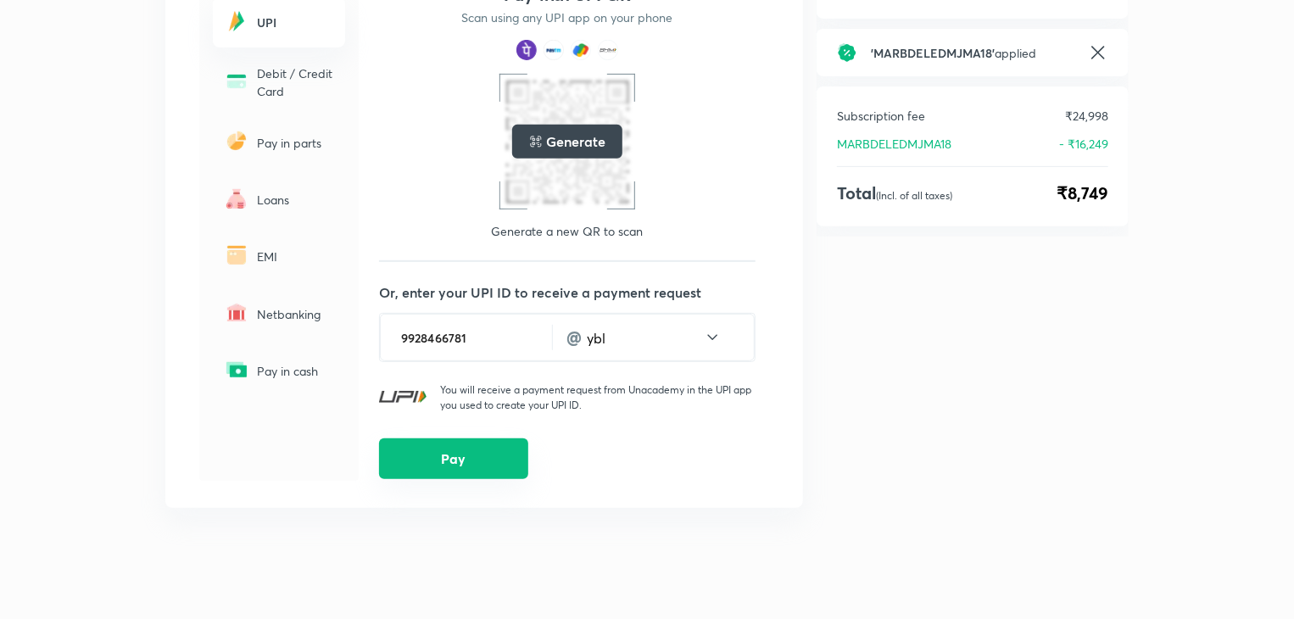
click at [441, 464] on button "Pay" at bounding box center [453, 458] width 149 height 41
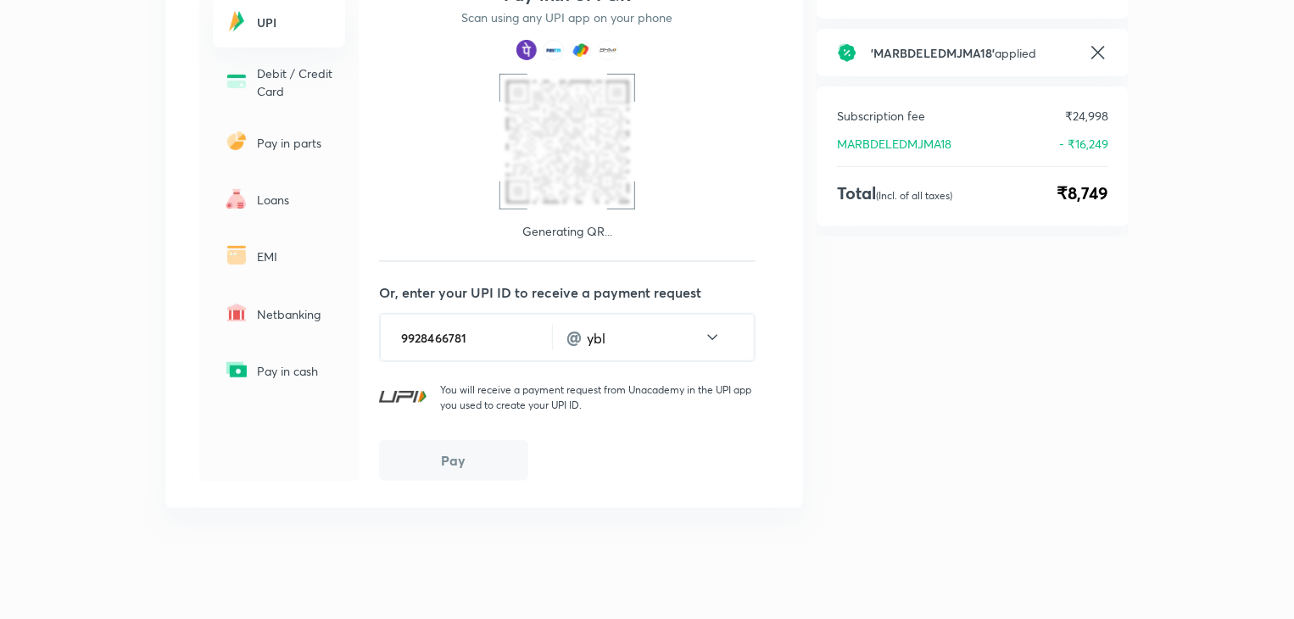
click at [441, 464] on button "Pay" at bounding box center [453, 460] width 149 height 41
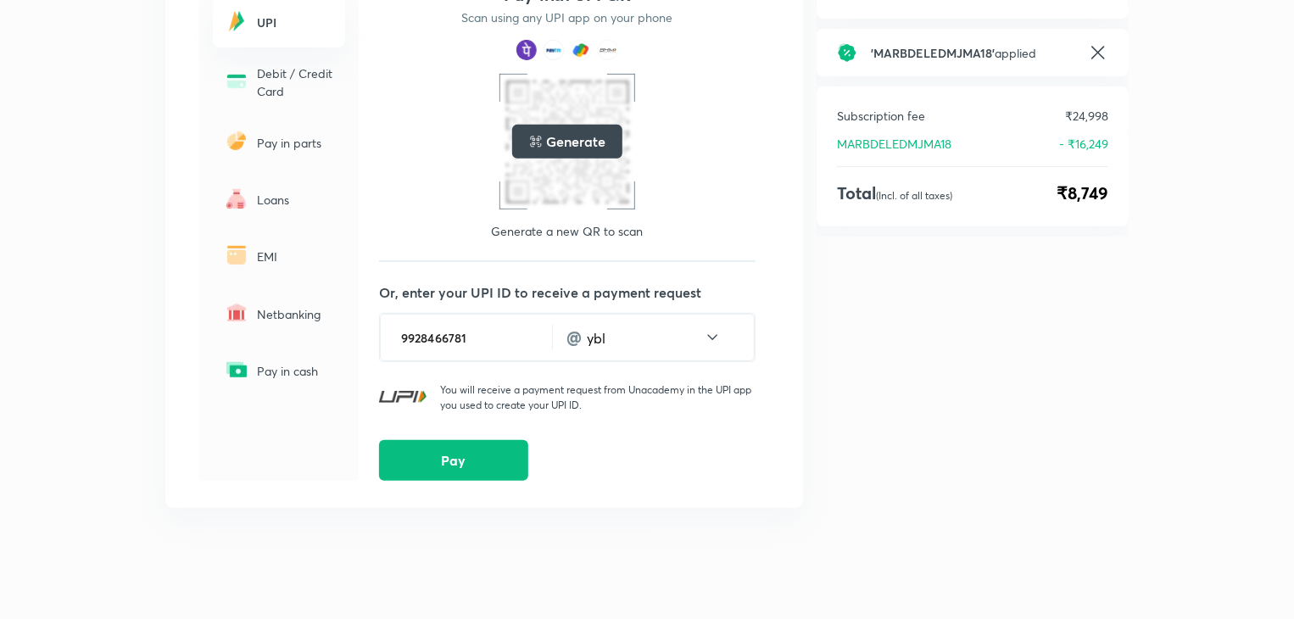
scroll to position [0, 0]
click at [279, 73] on p "Debit / Credit Card" at bounding box center [296, 82] width 78 height 36
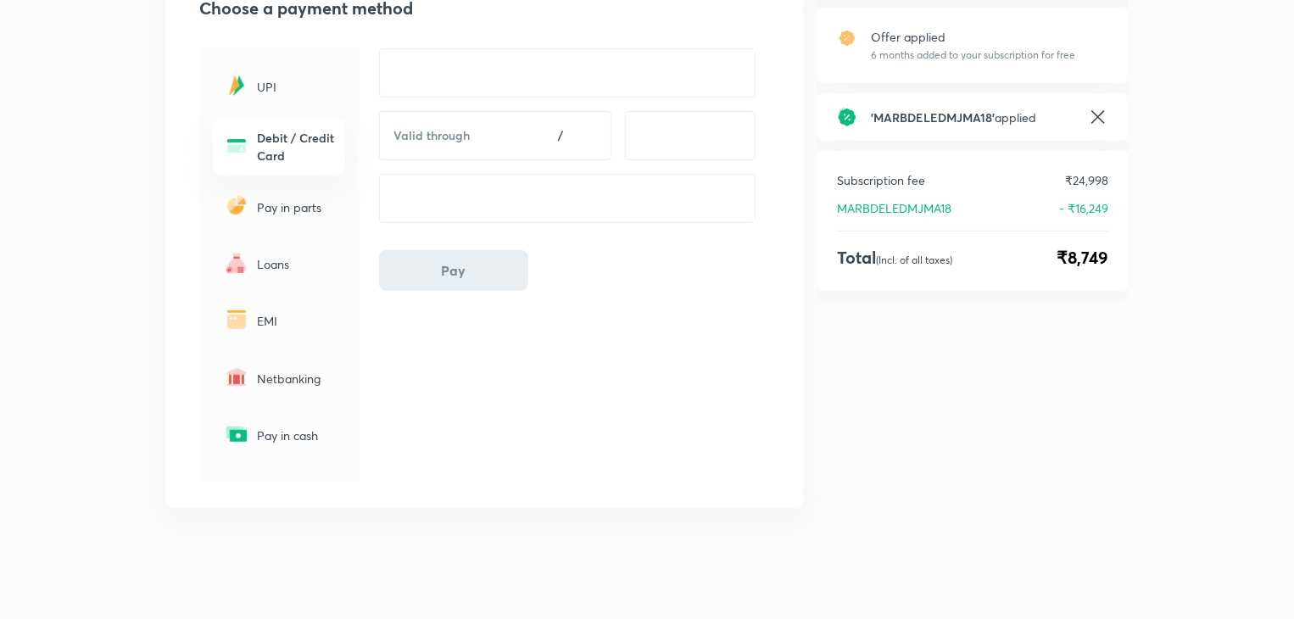
click at [280, 204] on p "Pay in parts" at bounding box center [296, 207] width 78 height 18
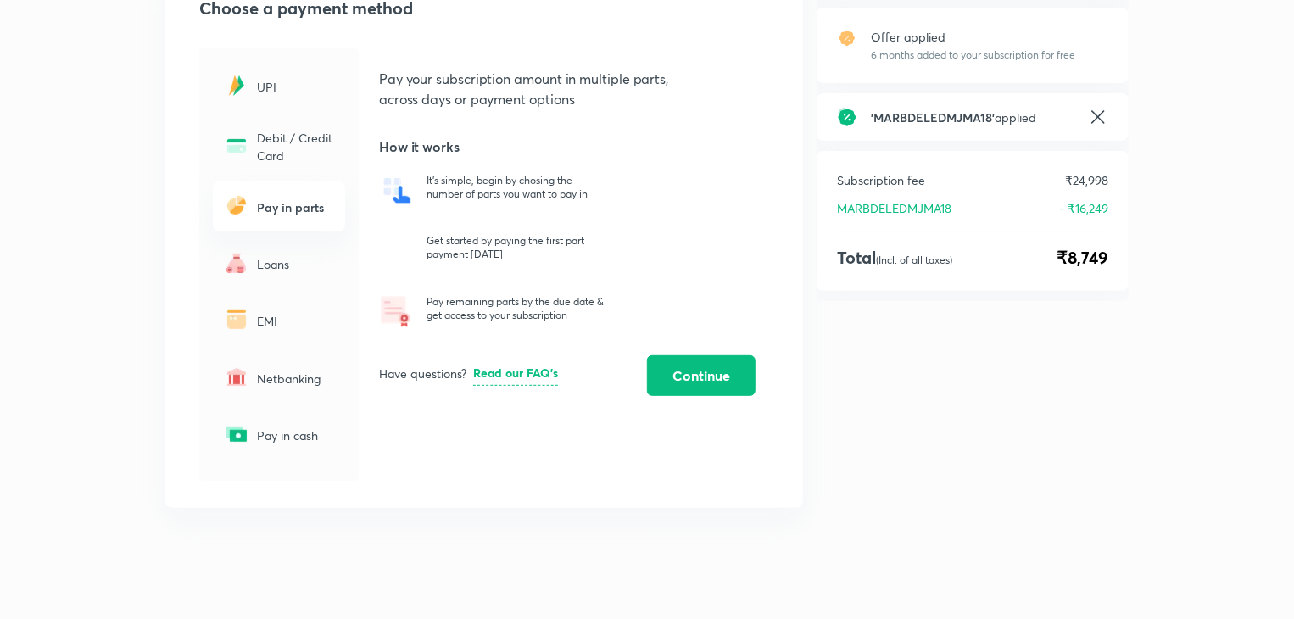
click at [272, 261] on p "Loans" at bounding box center [296, 264] width 78 height 18
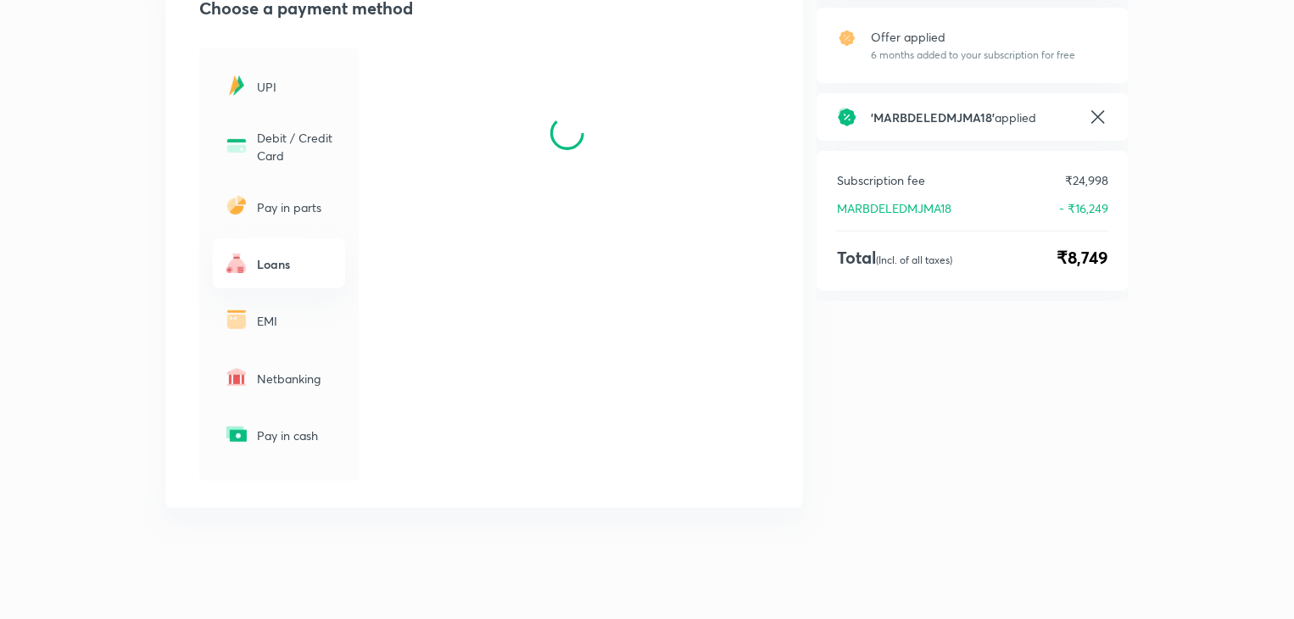
click at [283, 316] on p "EMI" at bounding box center [296, 321] width 78 height 18
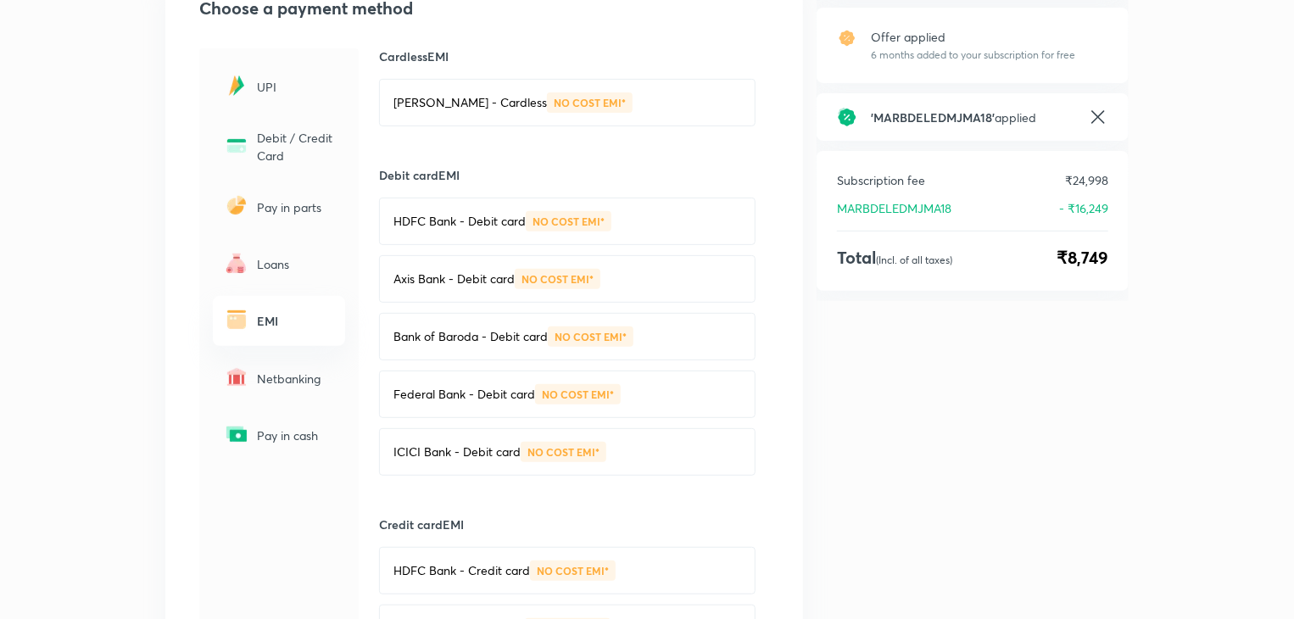
click at [298, 377] on p "Netbanking" at bounding box center [296, 379] width 78 height 18
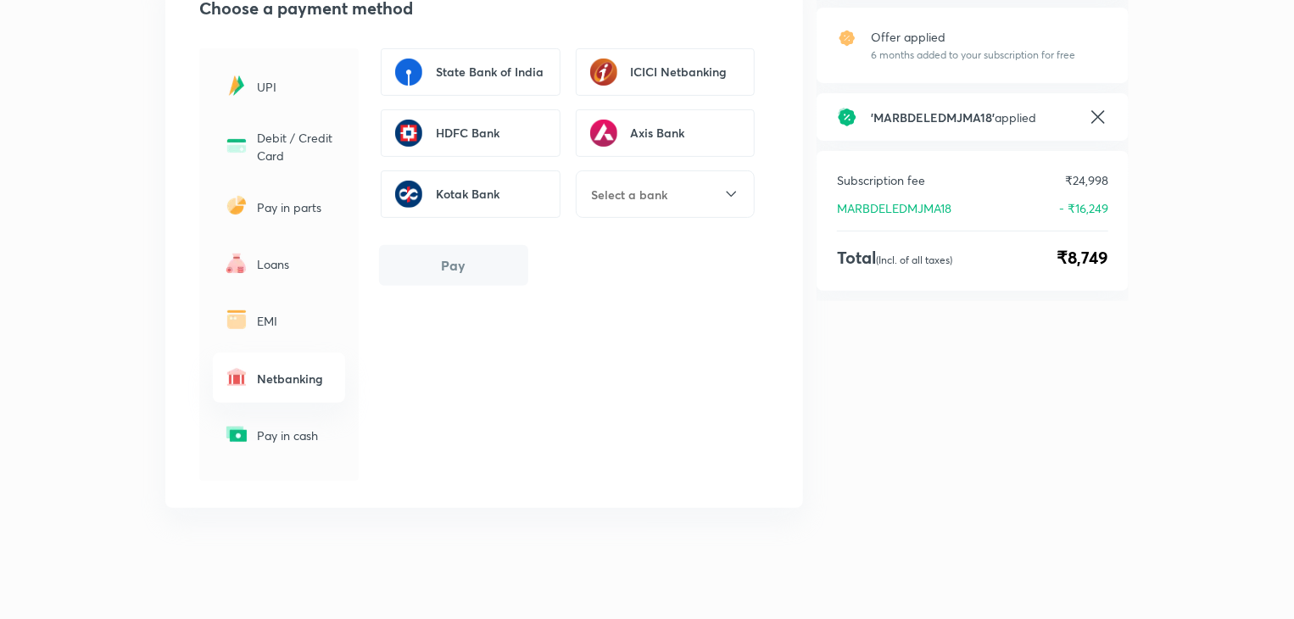
click at [290, 444] on div "Pay in cash" at bounding box center [279, 435] width 132 height 50
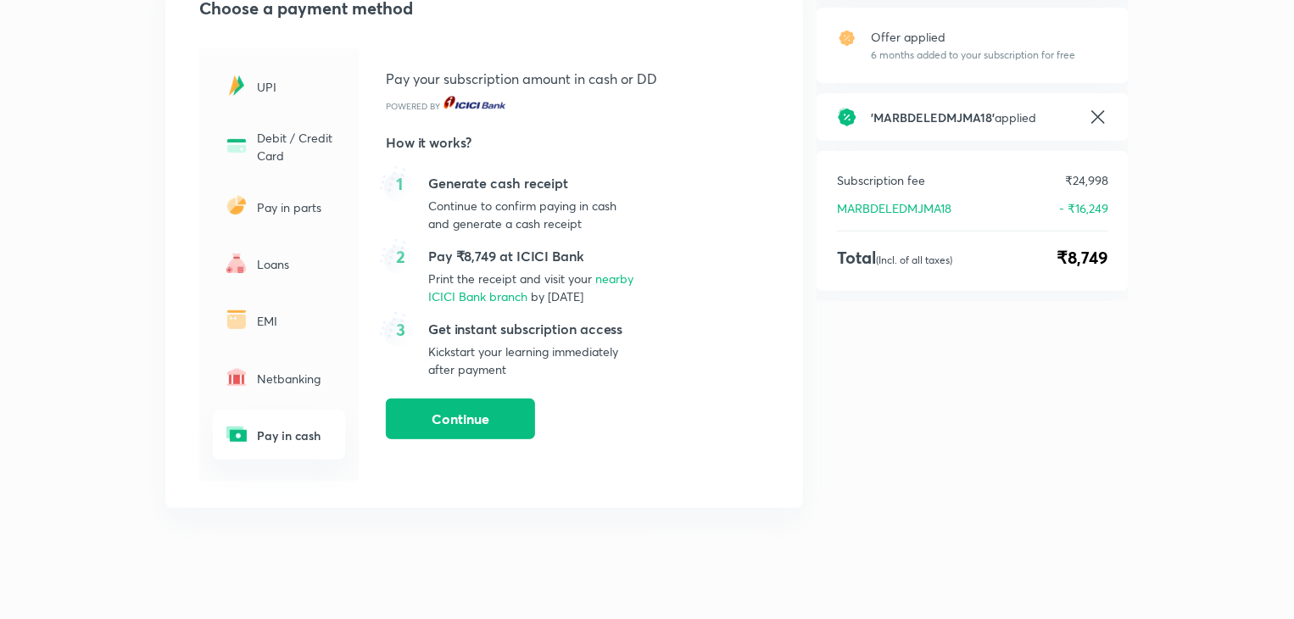
click at [266, 85] on p "UPI" at bounding box center [296, 87] width 78 height 18
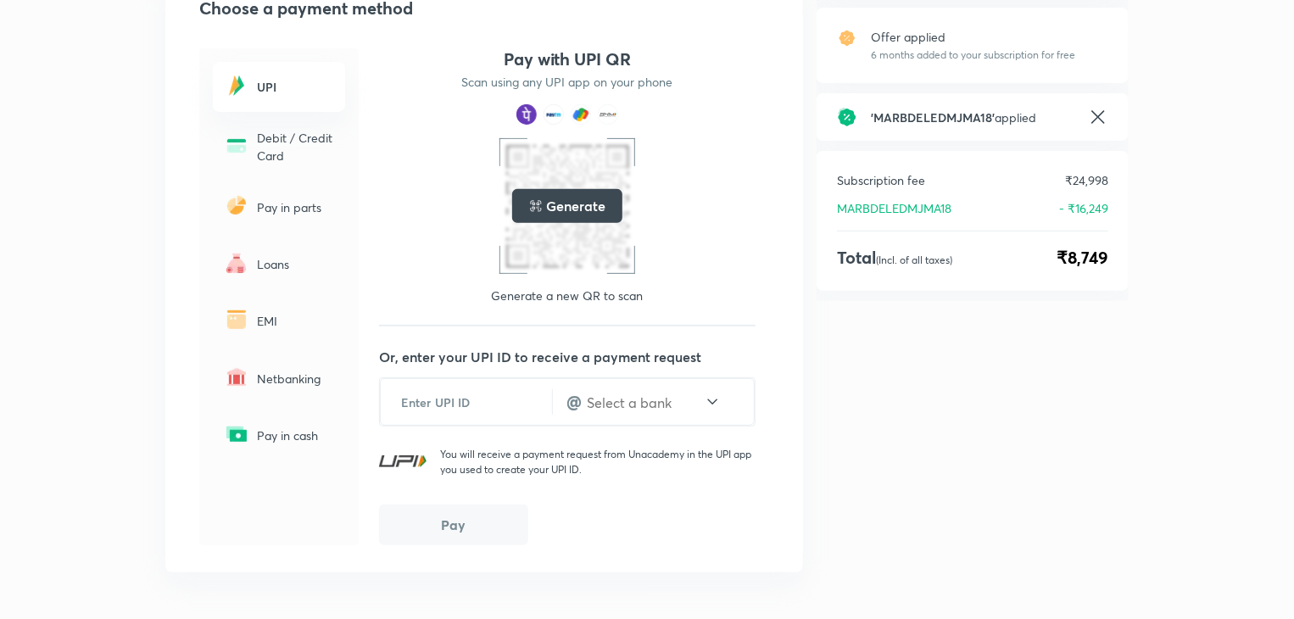
scroll to position [0, 0]
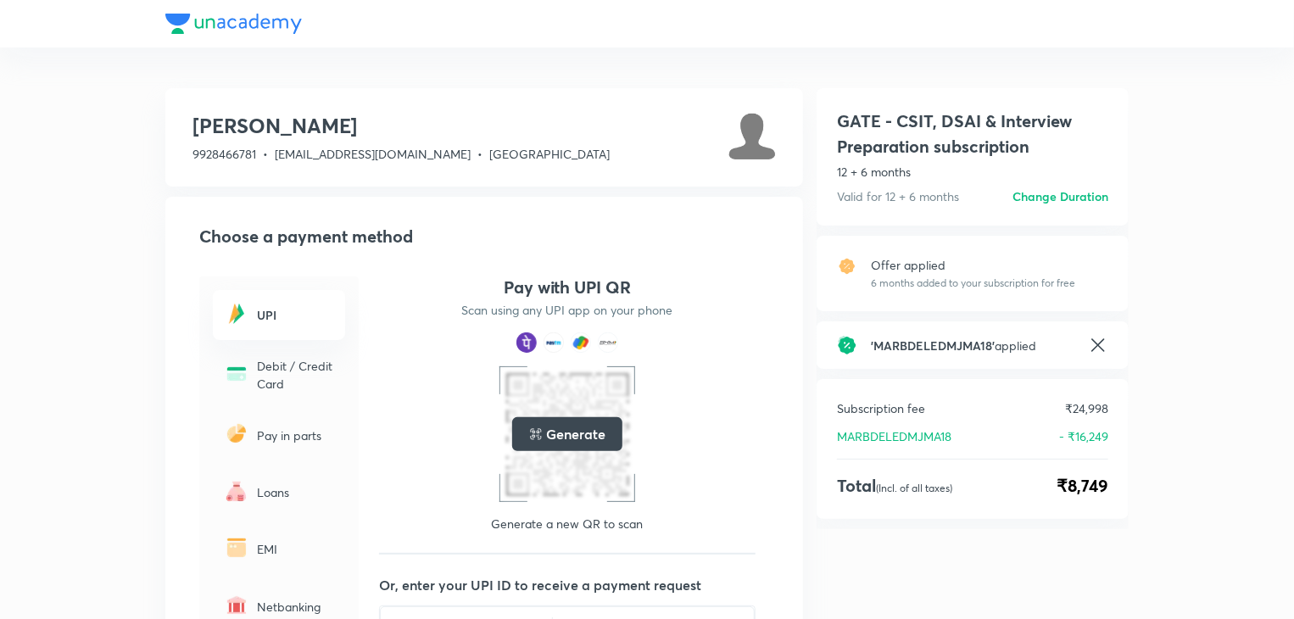
drag, startPoint x: 79, startPoint y: 150, endPoint x: 168, endPoint y: 120, distance: 94.1
click at [79, 152] on div "[PERSON_NAME][DEMOGRAPHIC_DATA] 9928466781 • [EMAIL_ADDRESS][DOMAIN_NAME] • [GE…" at bounding box center [647, 456] width 1294 height 913
click at [577, 436] on h5 "Generate" at bounding box center [575, 434] width 59 height 20
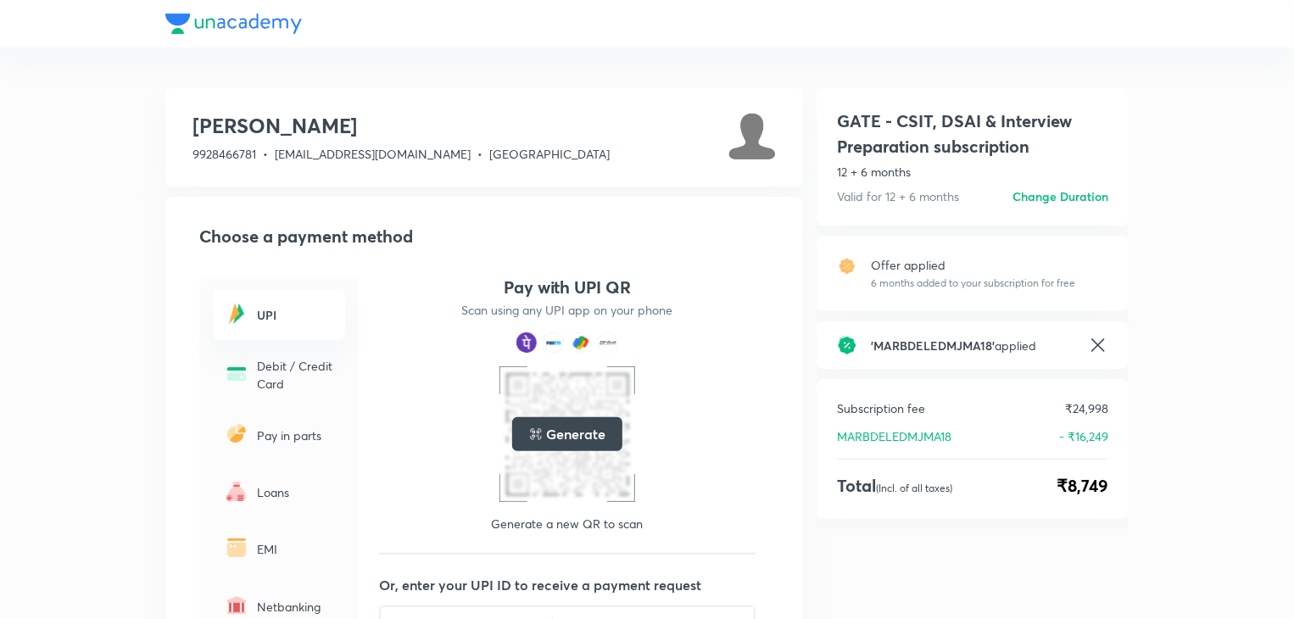
click at [577, 436] on h5 "Generate" at bounding box center [575, 434] width 59 height 20
click at [577, 436] on div at bounding box center [568, 434] width 126 height 126
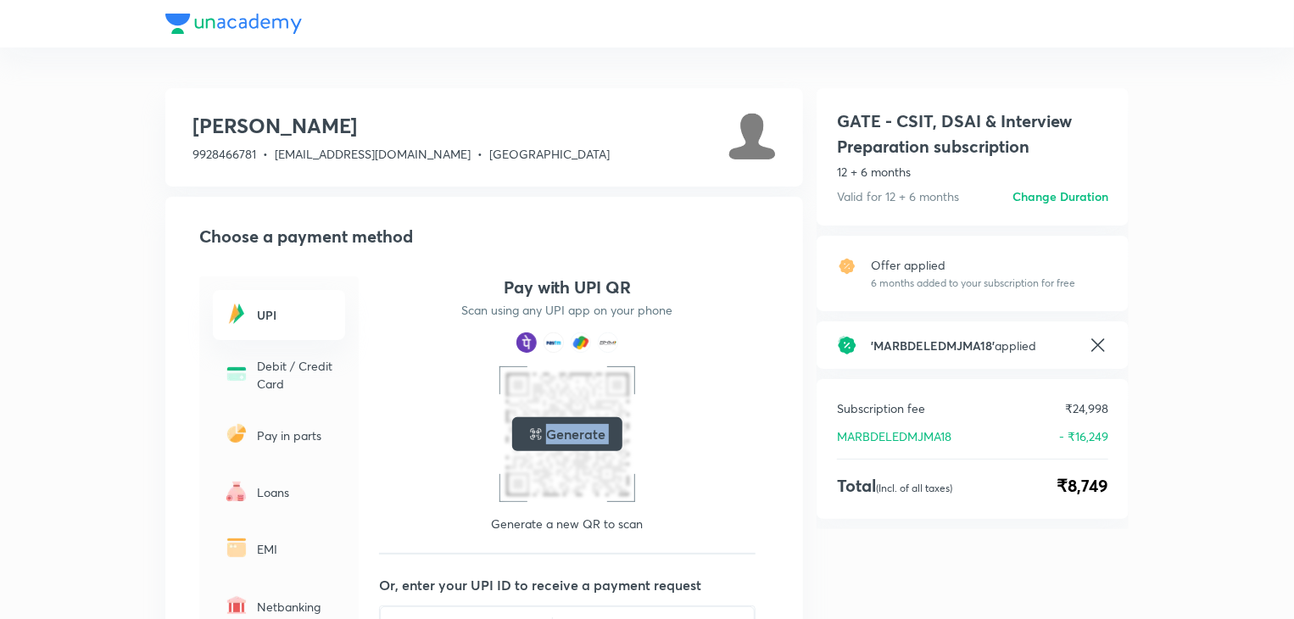
click at [577, 436] on h5 "Generate" at bounding box center [575, 434] width 59 height 20
click at [574, 431] on h5 "Generate" at bounding box center [575, 434] width 59 height 20
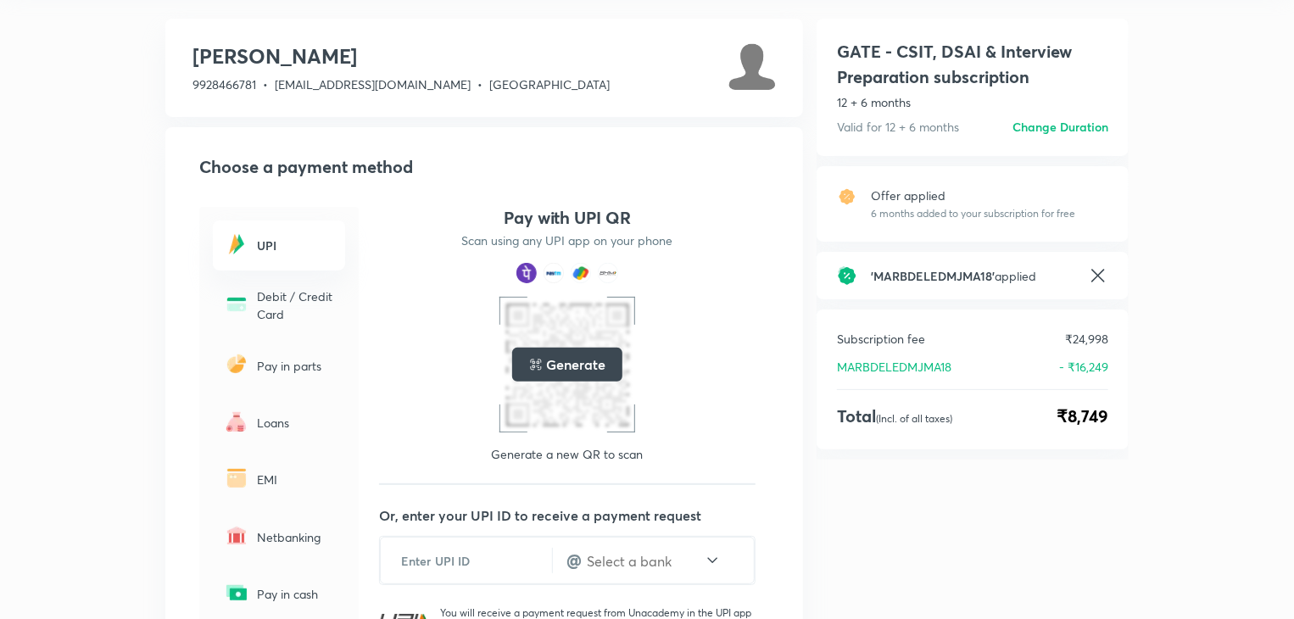
scroll to position [293, 0]
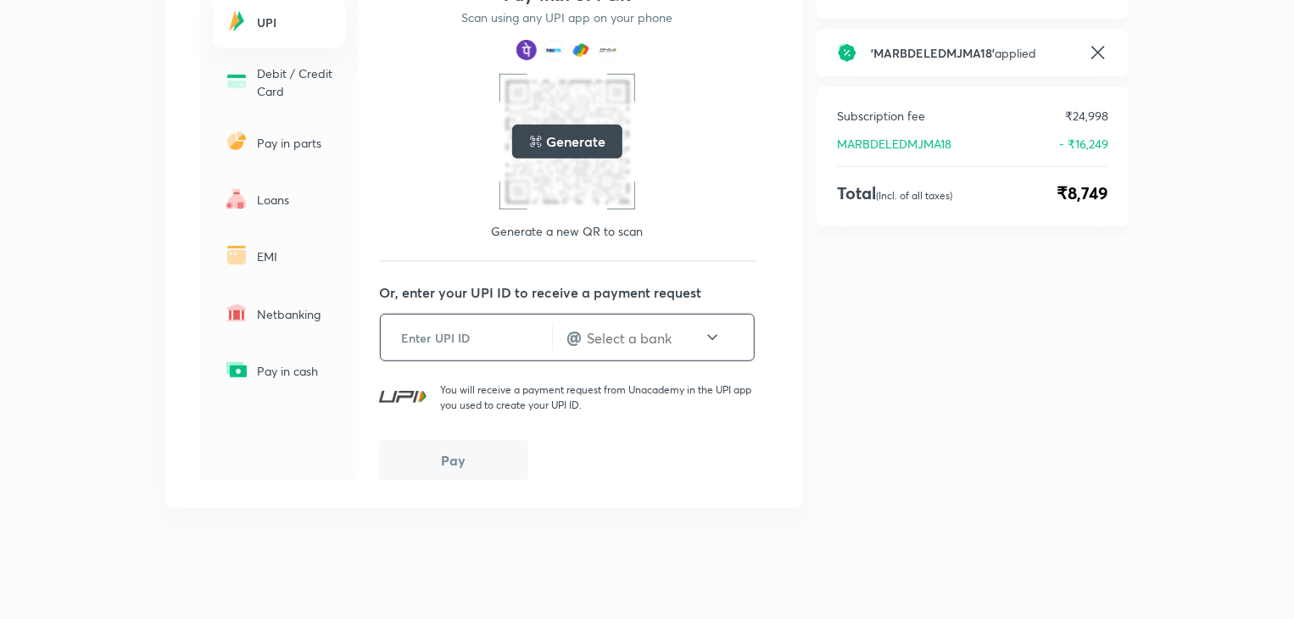
click at [475, 323] on input "text" at bounding box center [466, 338] width 171 height 42
click at [411, 337] on input "928466781" at bounding box center [466, 338] width 171 height 42
type input "9928466781"
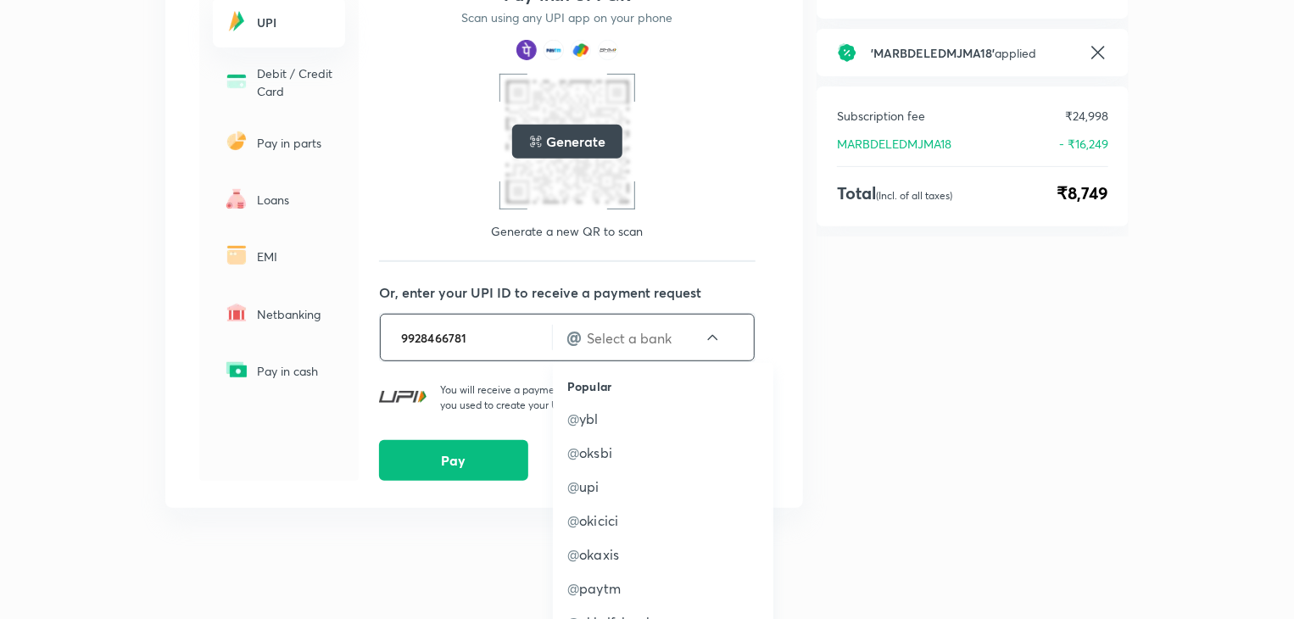
click at [645, 332] on input "text" at bounding box center [644, 338] width 119 height 20
click at [618, 426] on p "@ ybl" at bounding box center [663, 419] width 192 height 20
type input "ybl"
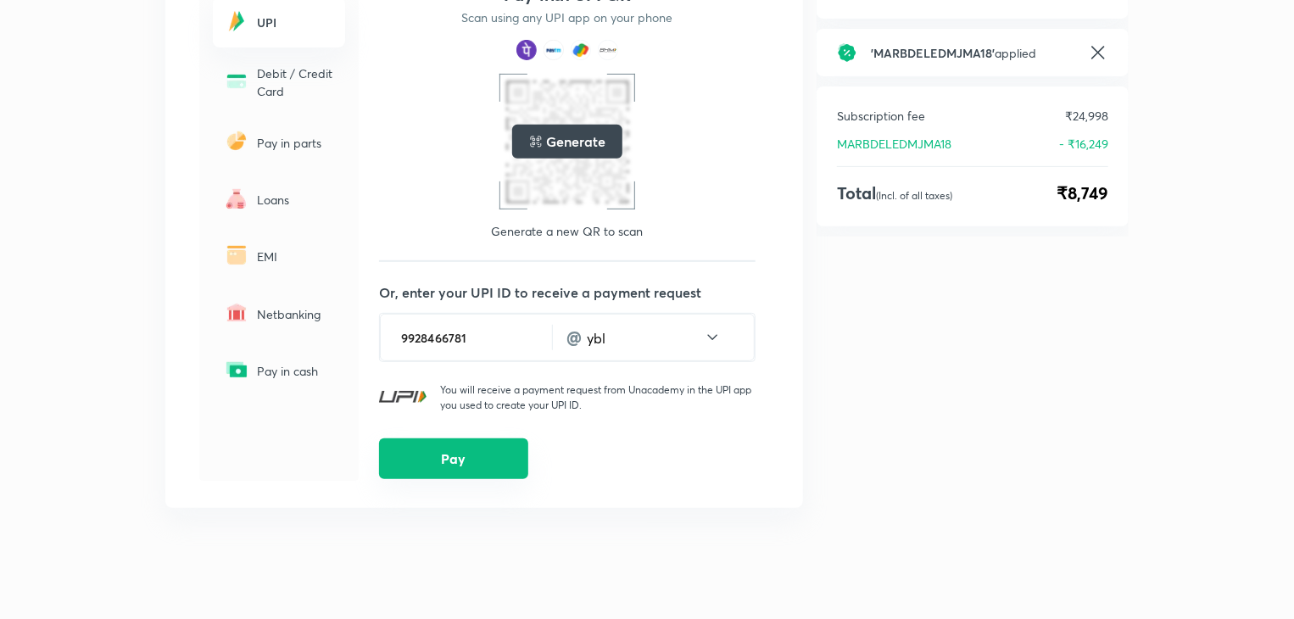
click at [478, 469] on button "Pay" at bounding box center [453, 458] width 149 height 41
click at [483, 452] on button "Pay" at bounding box center [453, 458] width 149 height 41
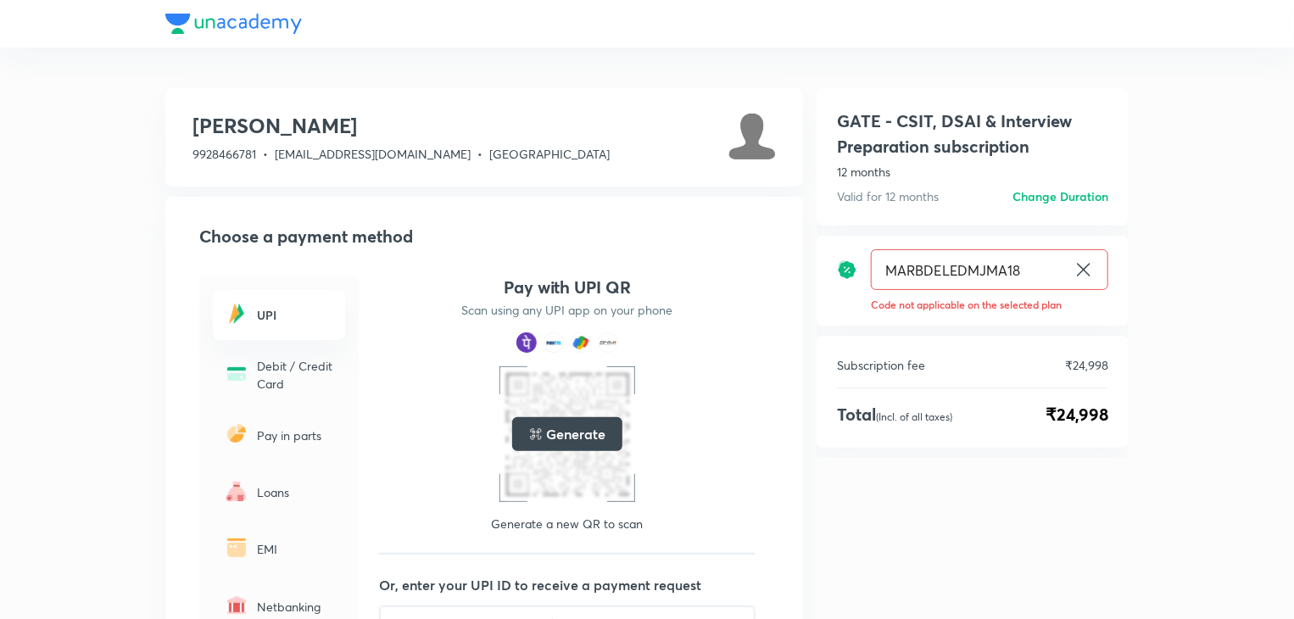
click at [1041, 196] on h6 "Change Duration" at bounding box center [1061, 196] width 96 height 18
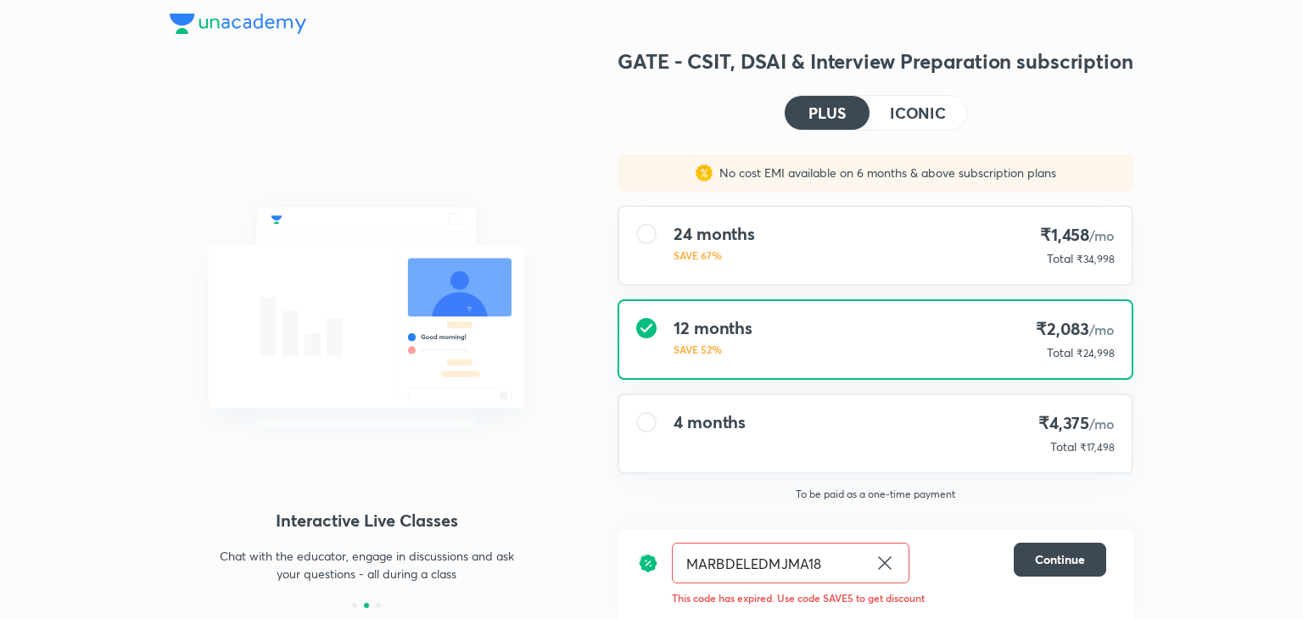
click at [885, 567] on icon at bounding box center [884, 563] width 20 height 20
